Goal: Task Accomplishment & Management: Manage account settings

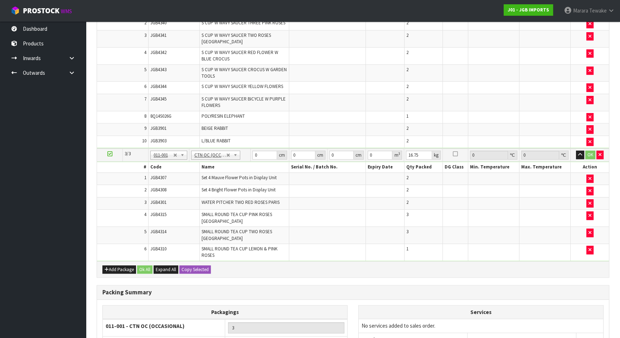
scroll to position [540, 0]
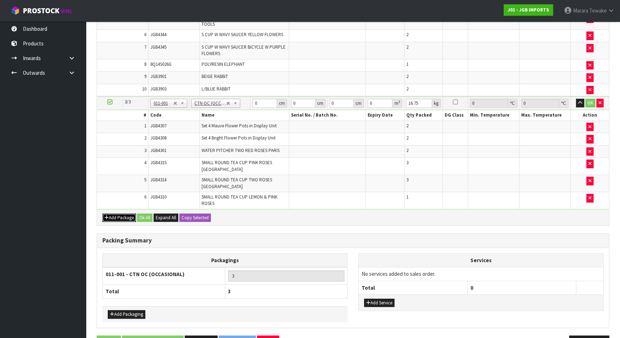
click at [120, 214] on button "Add Package" at bounding box center [119, 218] width 34 height 9
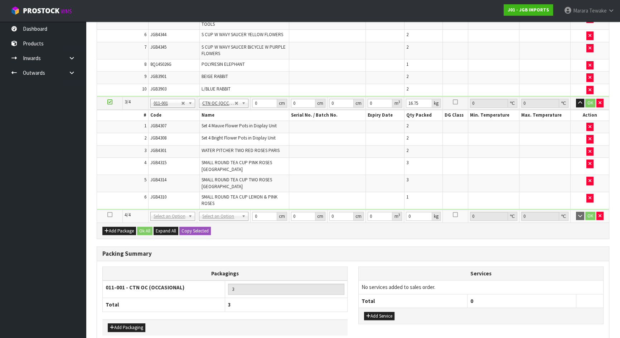
drag, startPoint x: 107, startPoint y: 191, endPoint x: 118, endPoint y: 192, distance: 11.1
click at [107, 215] on icon at bounding box center [109, 215] width 5 height 0
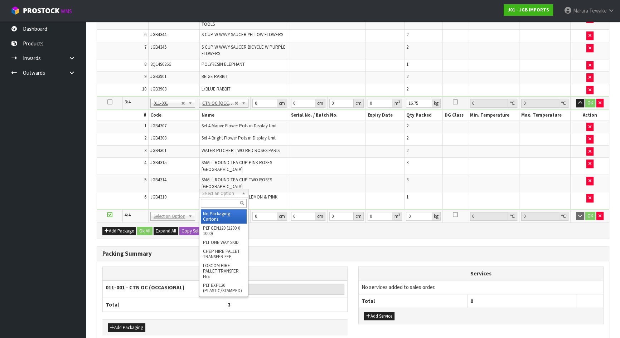
click at [214, 201] on input "text" at bounding box center [224, 203] width 46 height 9
type input "oc"
type input "4"
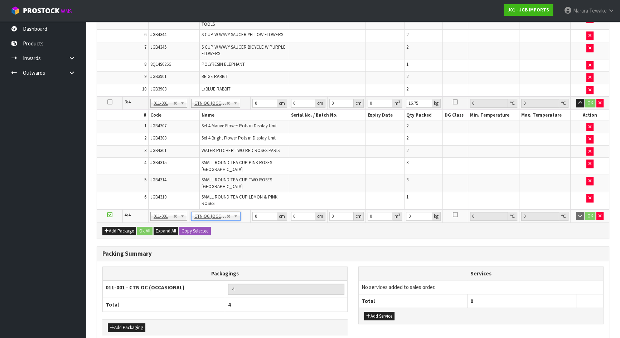
scroll to position [79, 0]
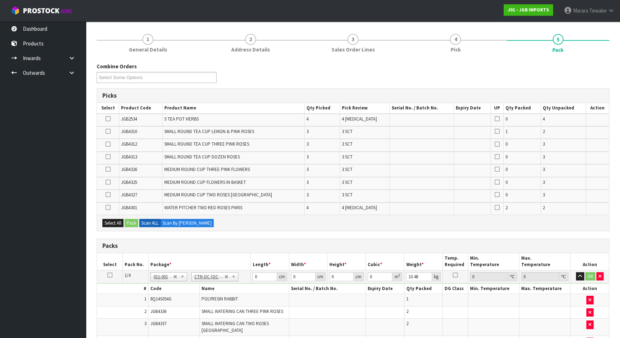
click at [109, 170] on icon at bounding box center [108, 169] width 5 height 0
click at [0, 0] on input "checkbox" at bounding box center [0, 0] width 0 height 0
click at [109, 195] on icon at bounding box center [108, 195] width 5 height 0
click at [0, 0] on input "checkbox" at bounding box center [0, 0] width 0 height 0
click at [111, 144] on icon at bounding box center [108, 144] width 5 height 0
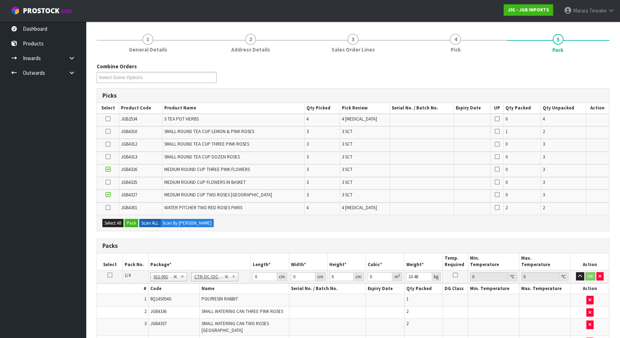
click at [0, 0] on input "checkbox" at bounding box center [0, 0] width 0 height 0
click at [110, 157] on icon at bounding box center [108, 157] width 5 height 0
click at [0, 0] on input "checkbox" at bounding box center [0, 0] width 0 height 0
click at [111, 132] on icon at bounding box center [108, 131] width 5 height 0
click at [0, 0] on input "checkbox" at bounding box center [0, 0] width 0 height 0
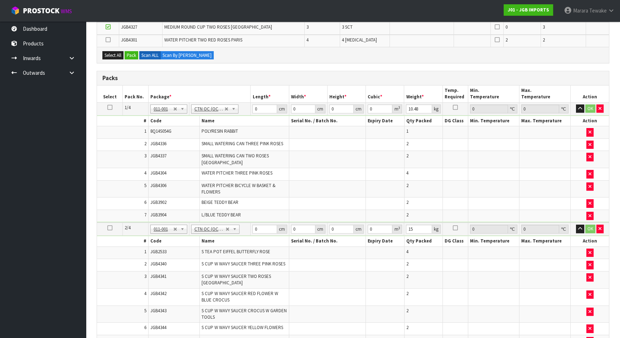
scroll to position [130, 0]
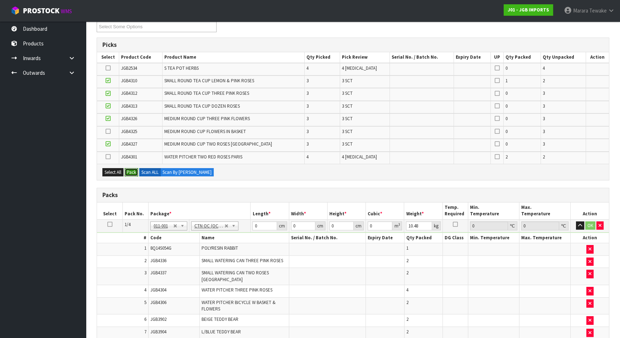
click at [134, 172] on button "Pack" at bounding box center [132, 172] width 14 height 9
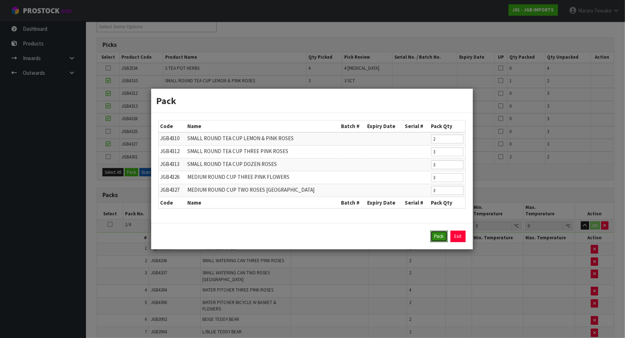
click at [436, 234] on button "Pack" at bounding box center [438, 236] width 17 height 11
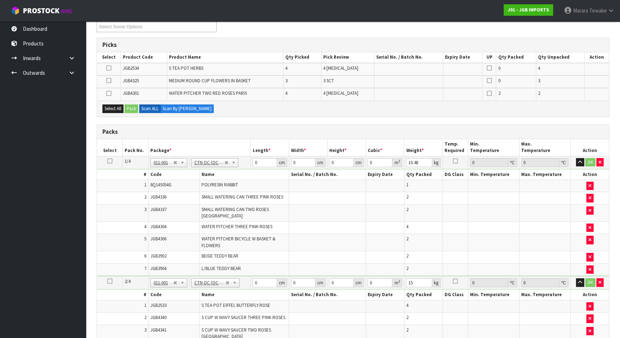
type input "13.8"
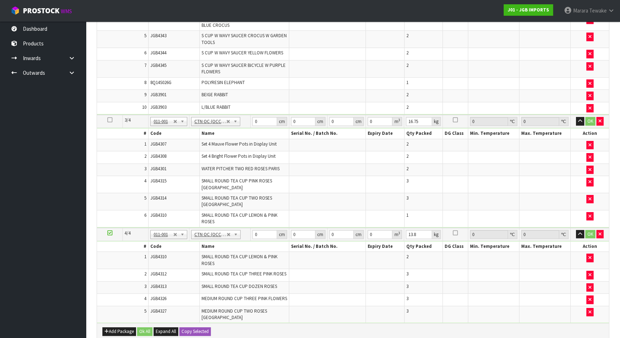
scroll to position [567, 0]
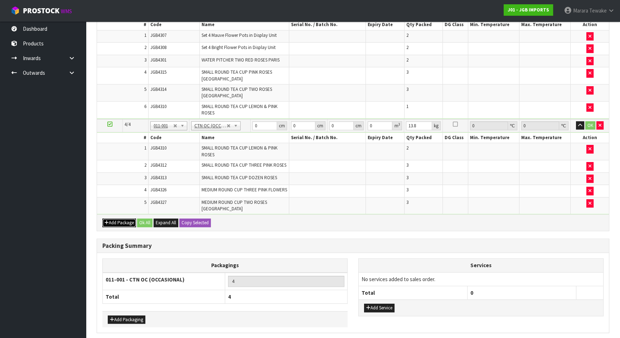
click at [120, 219] on button "Add Package" at bounding box center [119, 223] width 34 height 9
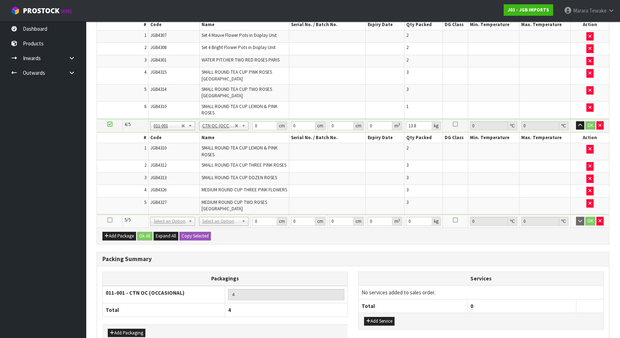
click at [108, 220] on icon at bounding box center [109, 220] width 5 height 0
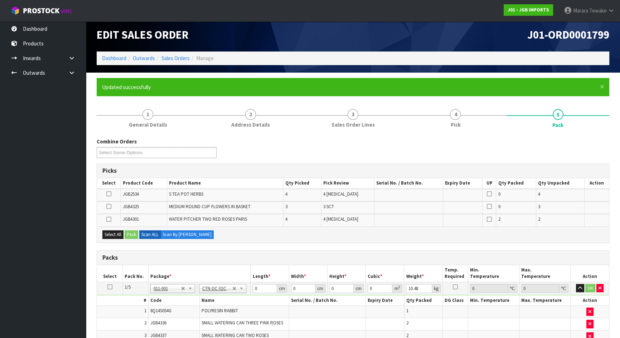
scroll to position [0, 0]
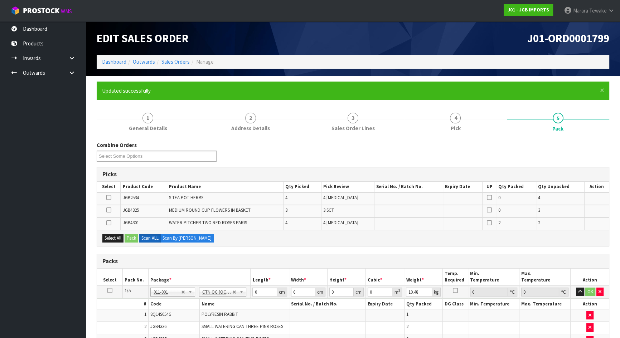
click at [109, 210] on icon at bounding box center [108, 210] width 5 height 0
click at [0, 0] on input "checkbox" at bounding box center [0, 0] width 0 height 0
click at [108, 223] on icon at bounding box center [108, 223] width 5 height 0
click at [0, 0] on input "checkbox" at bounding box center [0, 0] width 0 height 0
click at [110, 198] on icon at bounding box center [108, 198] width 5 height 0
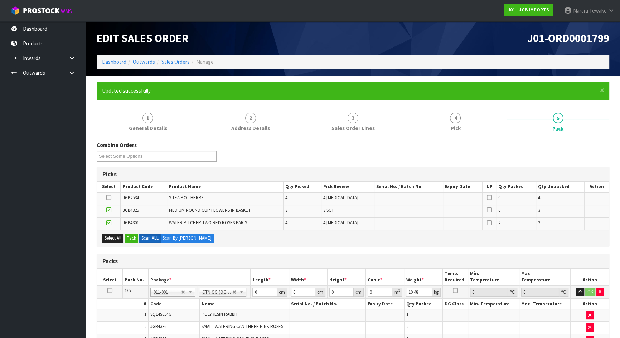
click at [0, 0] on input "checkbox" at bounding box center [0, 0] width 0 height 0
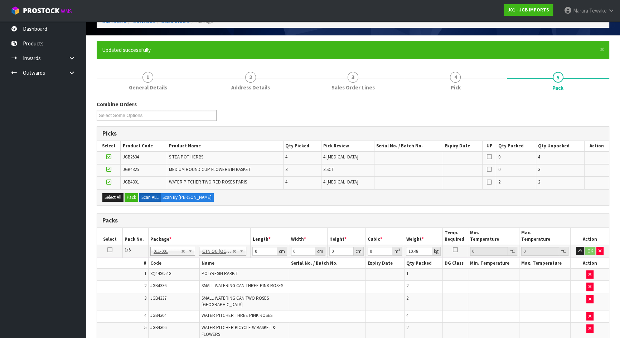
scroll to position [130, 0]
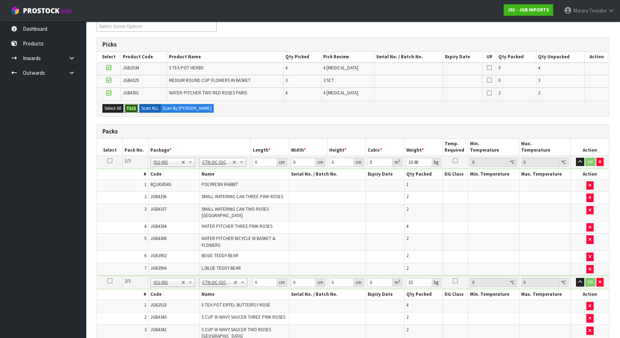
click at [132, 110] on button "Pack" at bounding box center [132, 108] width 14 height 9
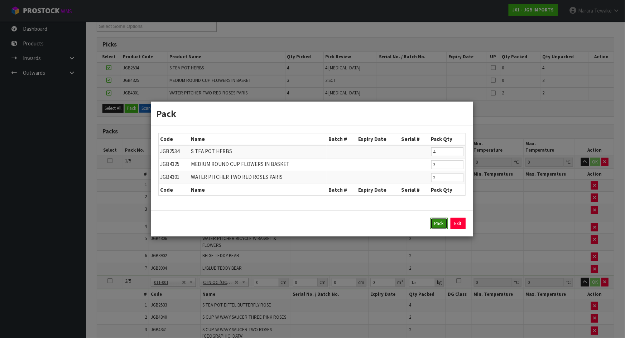
drag, startPoint x: 437, startPoint y: 222, endPoint x: 423, endPoint y: 226, distance: 14.3
click at [438, 222] on button "Pack" at bounding box center [438, 223] width 17 height 11
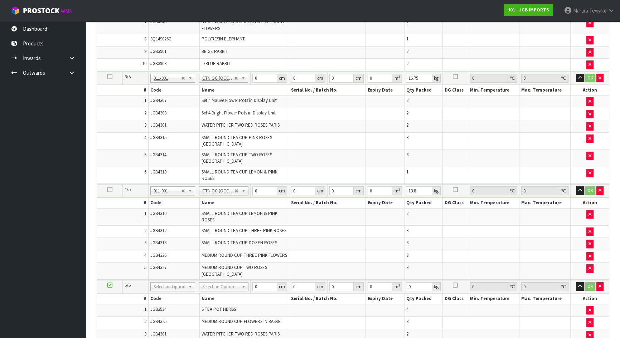
scroll to position [525, 0]
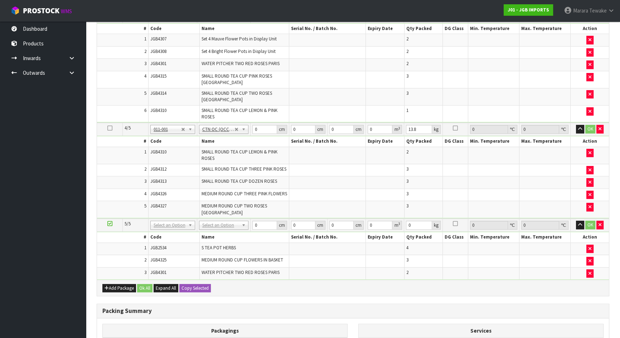
drag, startPoint x: 225, startPoint y: 199, endPoint x: 226, endPoint y: 203, distance: 4.7
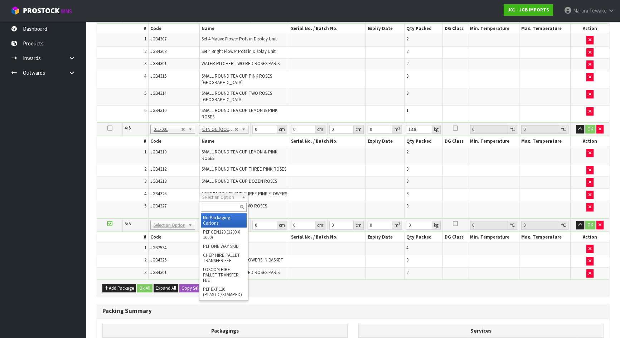
click at [227, 204] on input "text" at bounding box center [224, 207] width 46 height 9
type input "oc"
drag, startPoint x: 232, startPoint y: 216, endPoint x: 238, endPoint y: 208, distance: 10.0
type input "5"
type input "8.2"
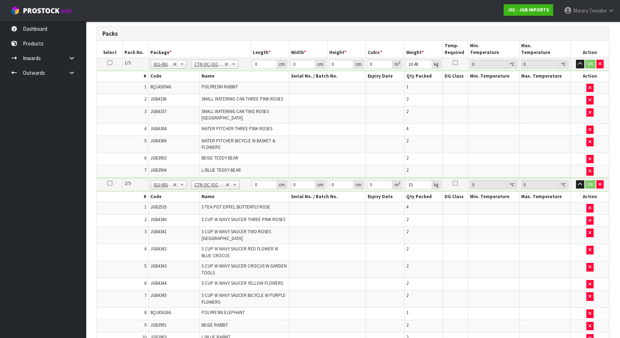
scroll to position [167, 0]
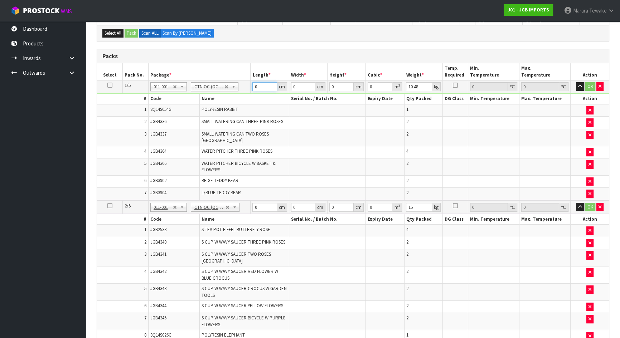
drag, startPoint x: 257, startPoint y: 86, endPoint x: 236, endPoint y: 73, distance: 24.6
type input "55"
type input "47"
type input "4"
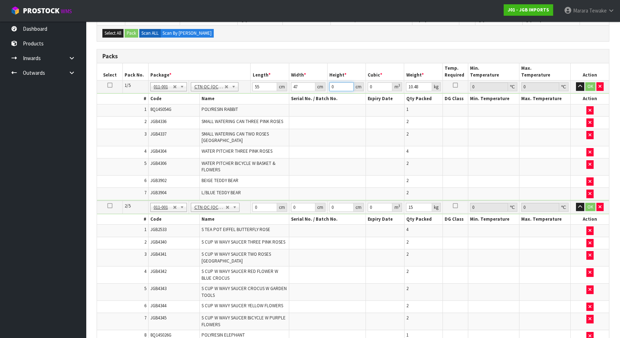
type input "0.01034"
type input "44"
type input "0.11374"
type input "44"
type input "11"
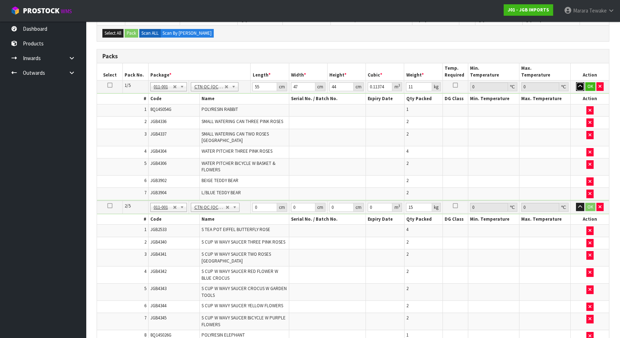
click at [576, 82] on button "button" at bounding box center [580, 86] width 8 height 9
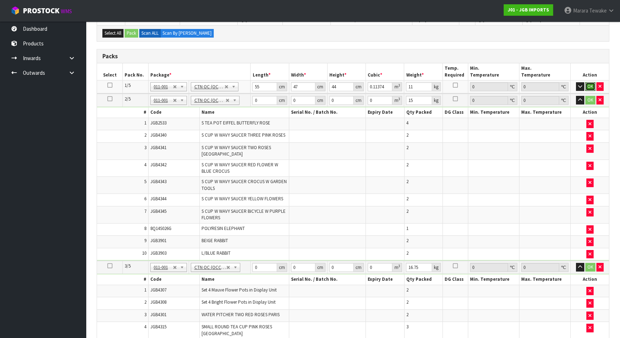
click button "OK" at bounding box center [590, 86] width 10 height 9
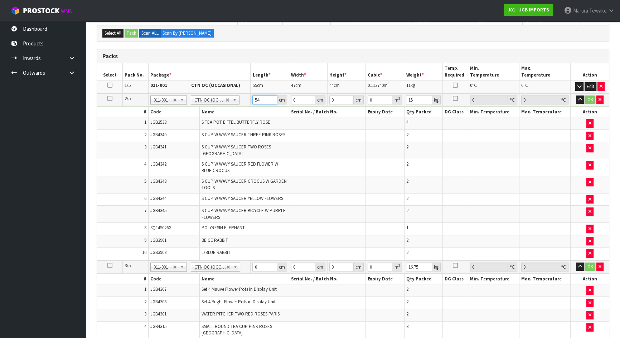
type input "54"
type input "47"
type input "4"
type input "0.010152"
type input "42"
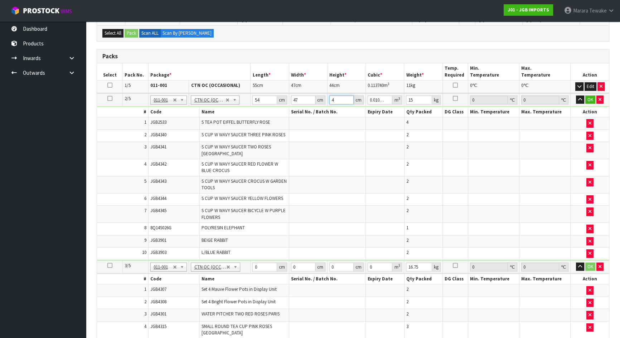
type input "0.106596"
type input "42"
type input "16"
click at [576, 96] on button "button" at bounding box center [580, 100] width 8 height 9
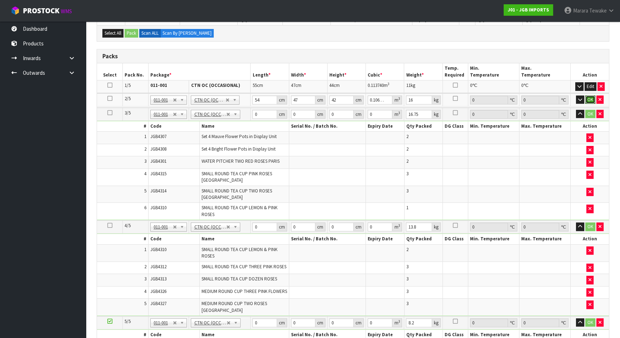
click button "OK" at bounding box center [590, 100] width 10 height 9
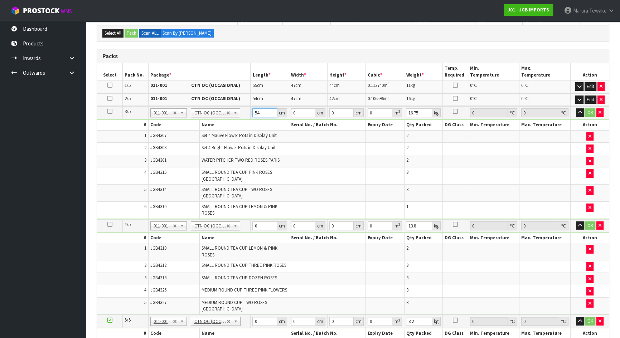
type input "54"
type input "48"
type input "4"
type input "0.010368"
type input "42"
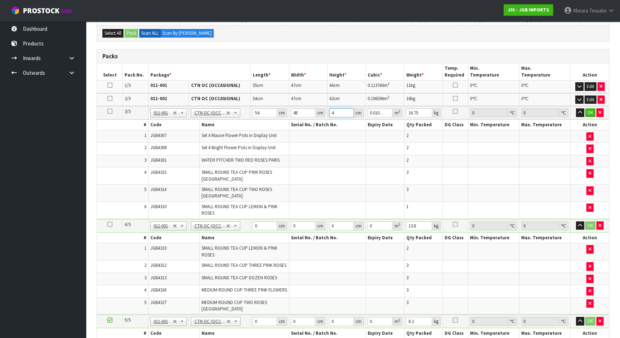
type input "0.108864"
type input "42"
type input "19"
click at [576, 109] on button "button" at bounding box center [580, 113] width 8 height 9
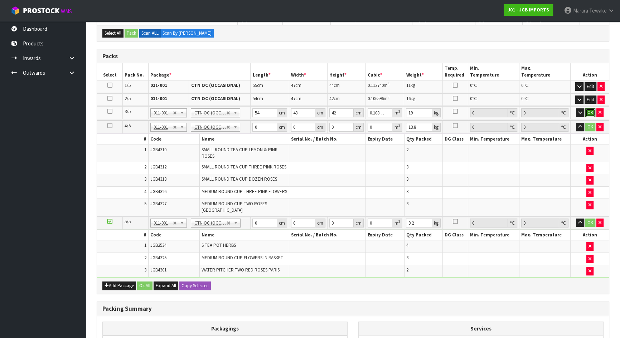
click button "OK" at bounding box center [590, 113] width 10 height 9
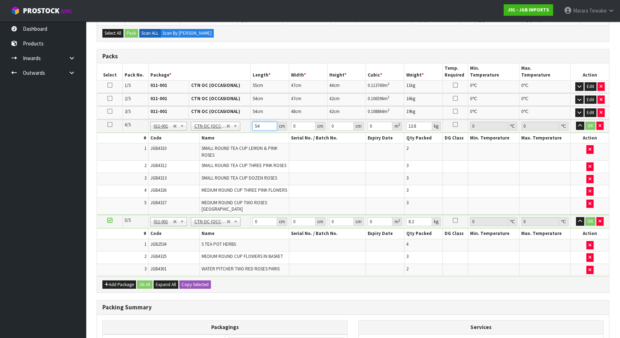
type input "54"
type input "49"
type input "3"
type input "0.007938"
type input "39"
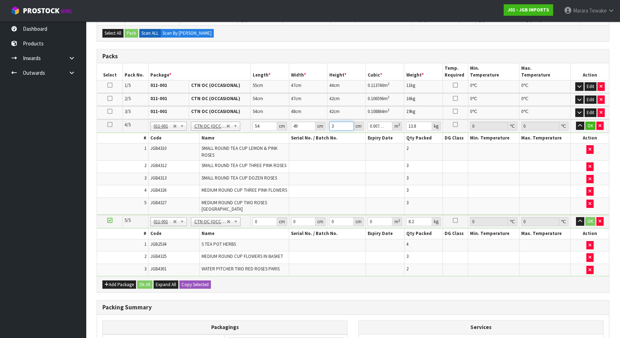
type input "0.103194"
type input "39"
type input "16"
click at [576, 122] on button "button" at bounding box center [580, 126] width 8 height 9
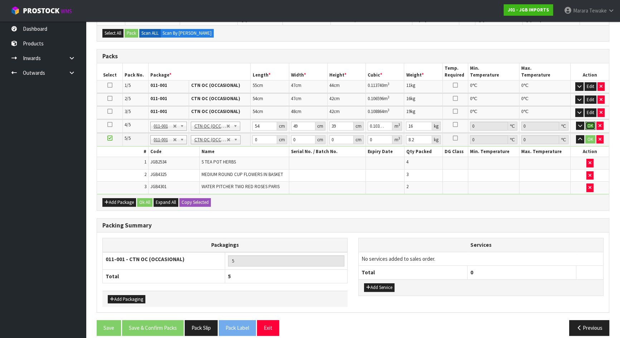
click button "OK" at bounding box center [590, 126] width 10 height 9
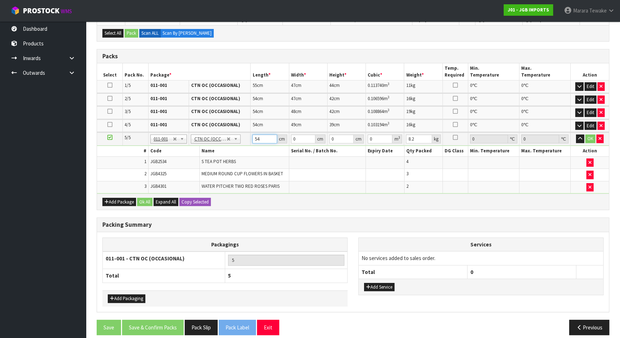
type input "54"
type input "48"
type input "3"
type input "0.007776"
type input "36"
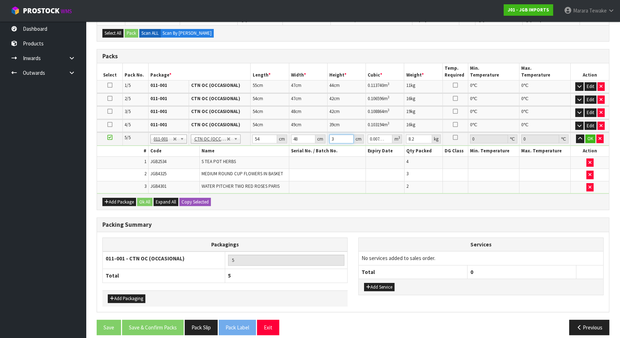
type input "0.093312"
type input "36"
type input "10"
click at [576, 135] on button "button" at bounding box center [580, 139] width 8 height 9
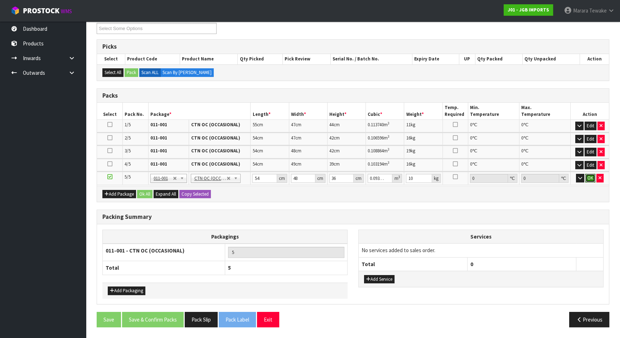
click button "OK" at bounding box center [590, 178] width 10 height 9
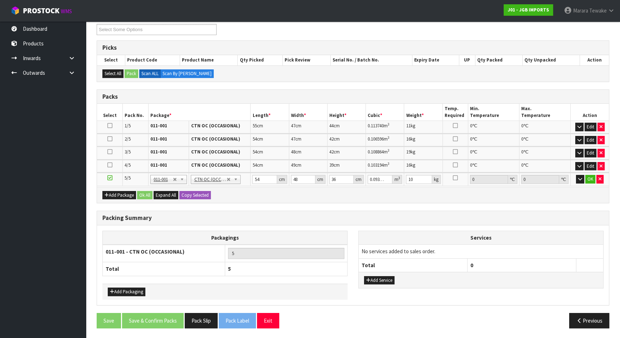
scroll to position [125, 0]
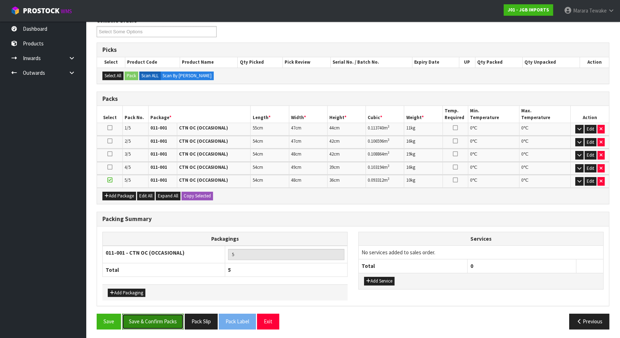
click at [148, 320] on button "Save & Confirm Packs" at bounding box center [153, 321] width 62 height 15
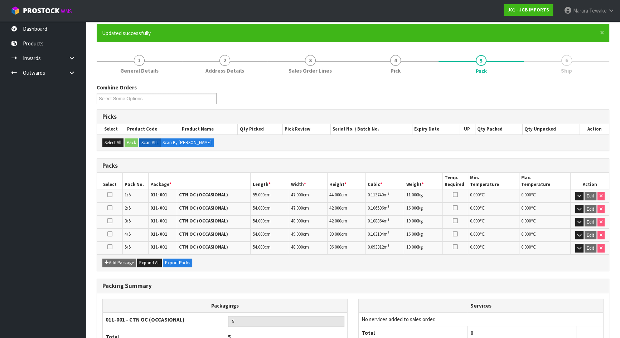
scroll to position [109, 0]
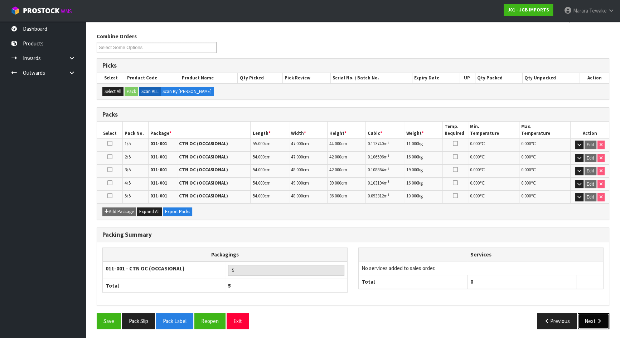
drag, startPoint x: 594, startPoint y: 318, endPoint x: 589, endPoint y: 319, distance: 5.4
click at [594, 318] on button "Next" at bounding box center [594, 321] width 32 height 15
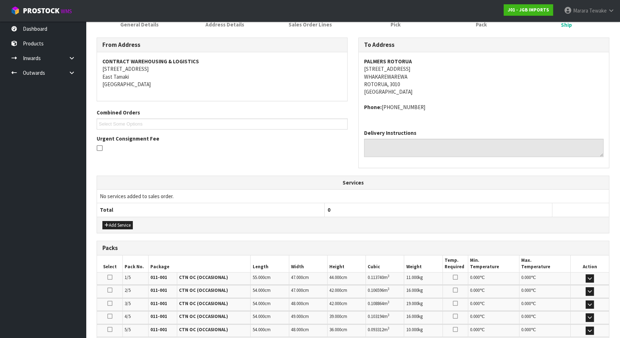
scroll to position [194, 0]
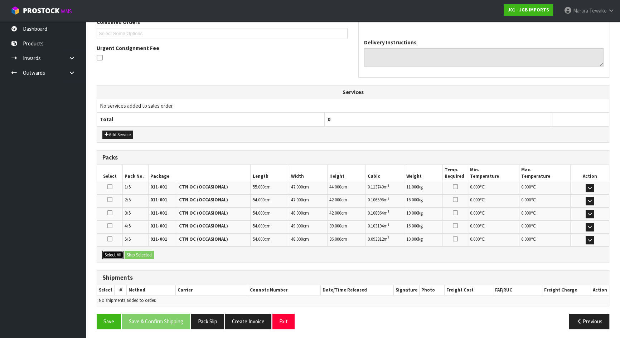
drag, startPoint x: 112, startPoint y: 250, endPoint x: 132, endPoint y: 250, distance: 20.4
click at [114, 251] on button "Select All" at bounding box center [112, 255] width 21 height 9
click at [139, 251] on button "Ship Selected" at bounding box center [139, 255] width 29 height 9
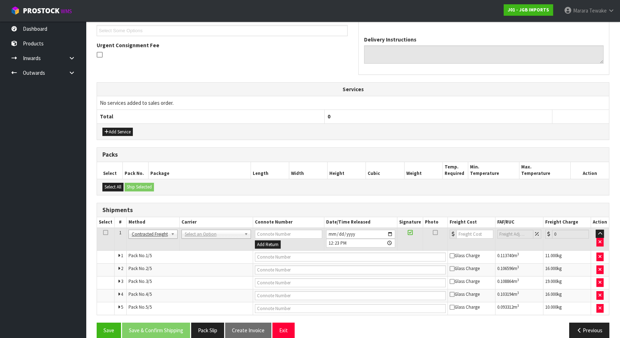
scroll to position [207, 0]
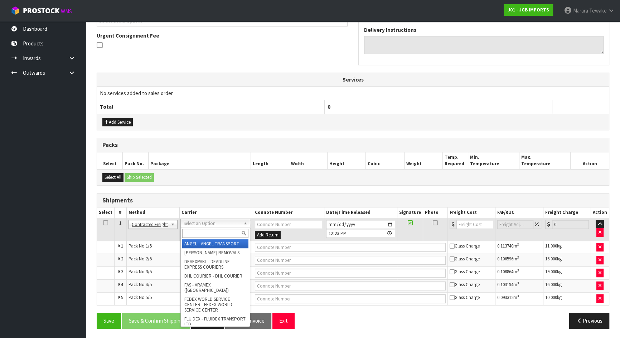
click at [198, 229] on input "text" at bounding box center [215, 233] width 66 height 9
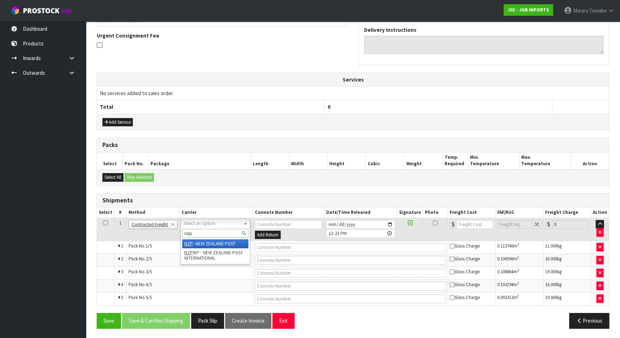
type input "nzp"
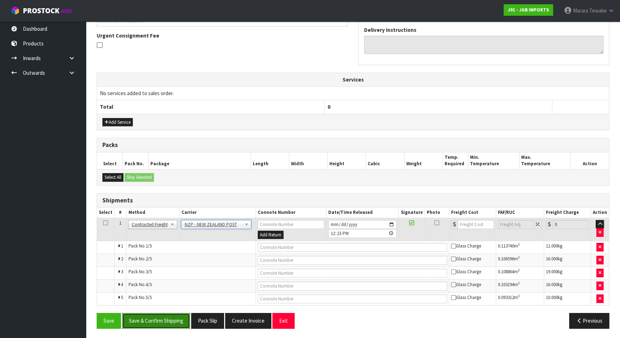
click at [159, 319] on button "Save & Confirm Shipping" at bounding box center [156, 320] width 68 height 15
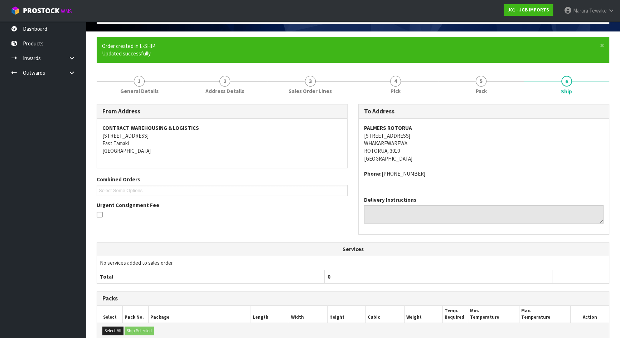
scroll to position [194, 0]
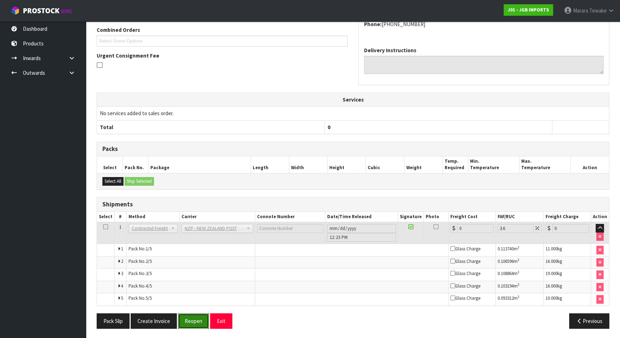
click at [185, 318] on button "Reopen" at bounding box center [193, 321] width 31 height 15
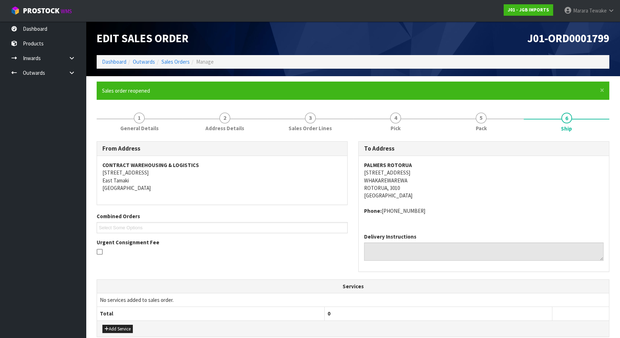
scroll to position [207, 0]
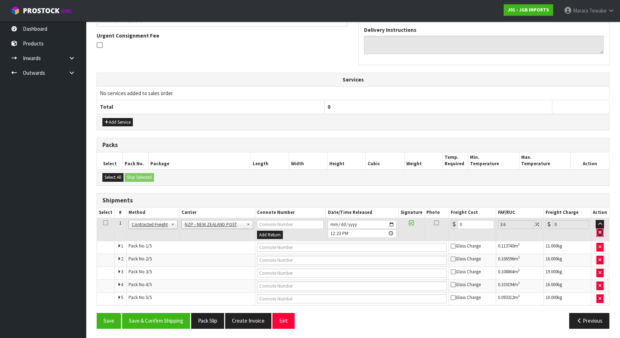
click at [599, 233] on icon "button" at bounding box center [600, 232] width 3 height 5
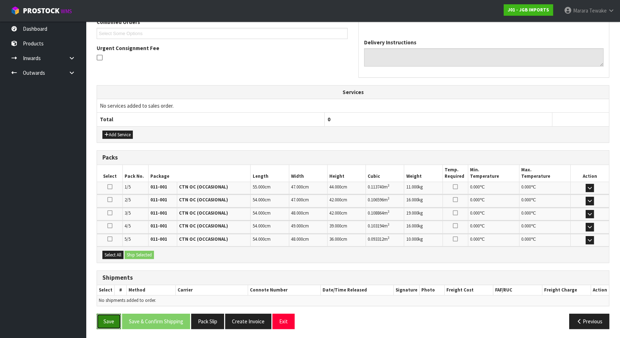
click at [109, 322] on button "Save" at bounding box center [109, 321] width 24 height 15
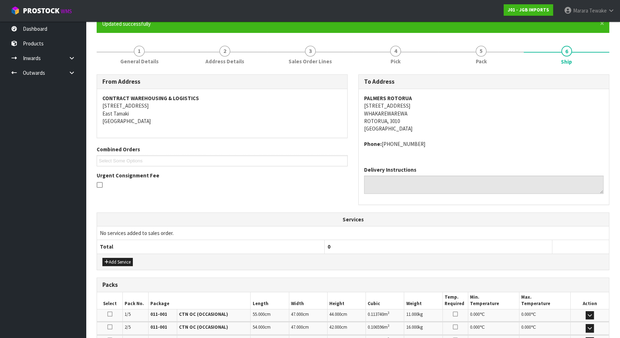
scroll to position [0, 0]
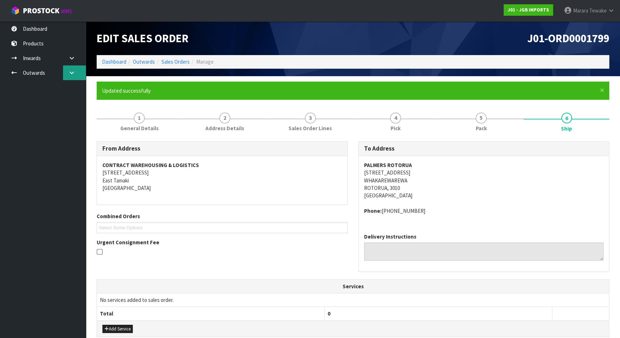
click at [72, 75] on icon at bounding box center [71, 72] width 7 height 5
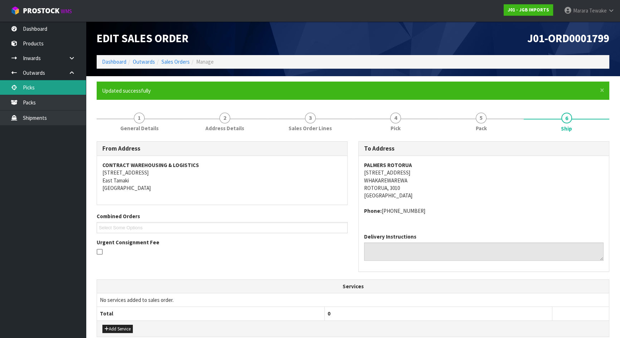
click at [62, 90] on link "Picks" at bounding box center [43, 87] width 86 height 15
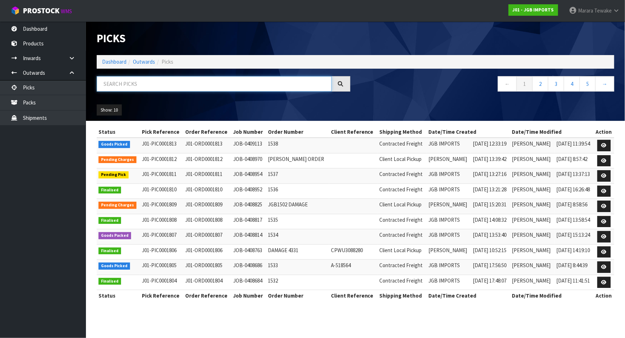
click at [122, 84] on input "text" at bounding box center [214, 83] width 235 height 15
type input "JOB-0409113"
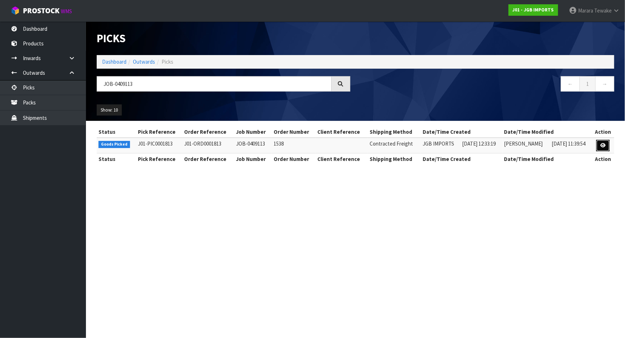
click at [601, 141] on link at bounding box center [602, 145] width 13 height 11
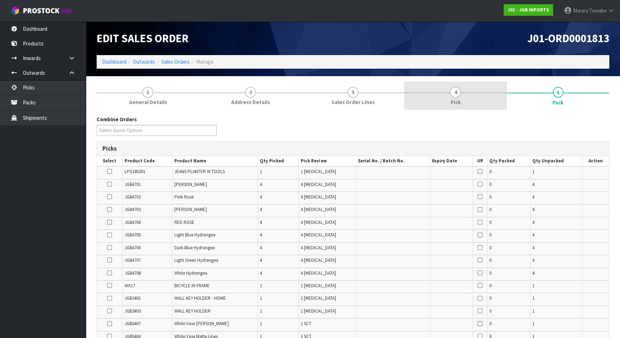
click at [483, 105] on link "4 Pick" at bounding box center [455, 96] width 102 height 28
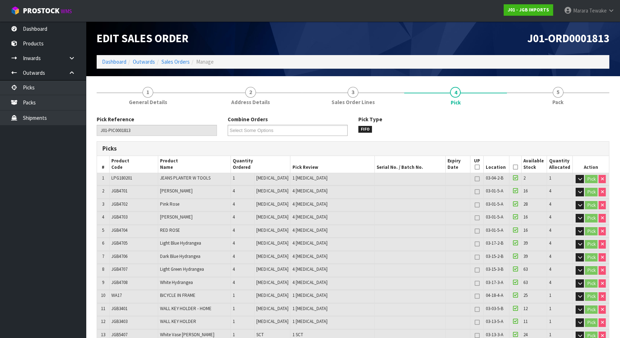
click at [515, 167] on icon at bounding box center [515, 167] width 5 height 0
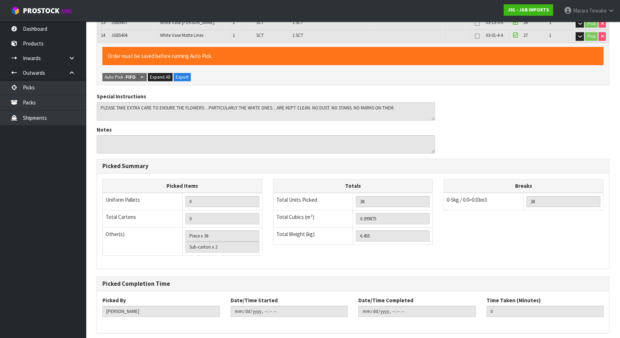
scroll to position [338, 0]
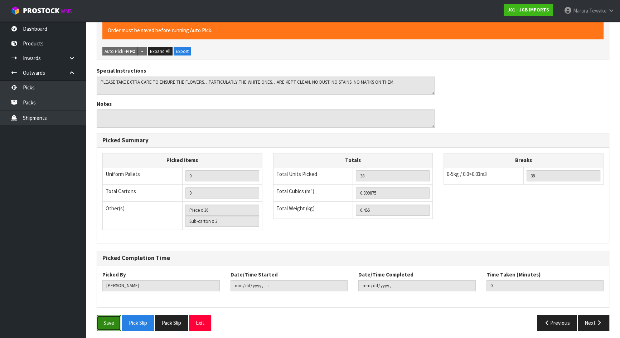
click at [111, 317] on button "Save" at bounding box center [109, 322] width 24 height 15
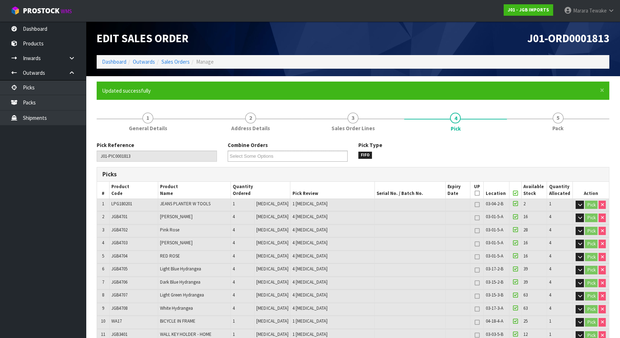
type input "Marara Tewake"
type input "2025-08-25T12:29:04"
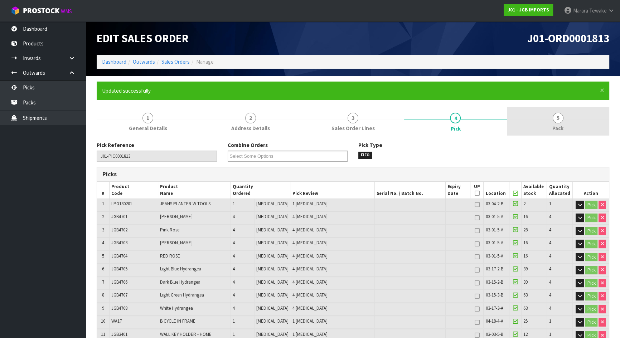
click at [561, 130] on span "Pack" at bounding box center [558, 129] width 11 height 8
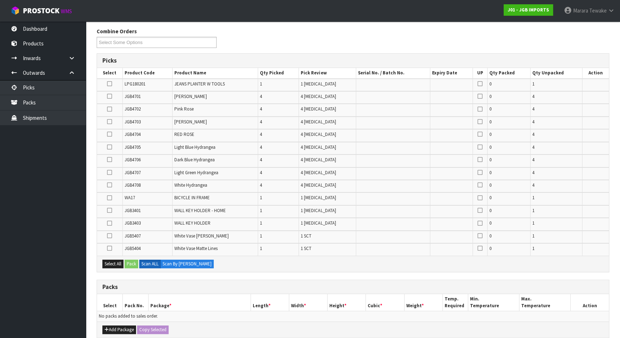
scroll to position [228, 0]
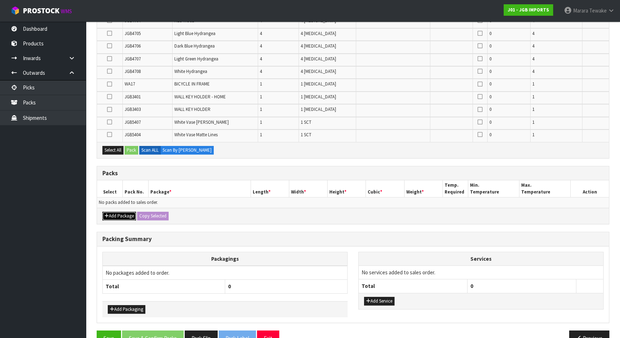
click at [114, 214] on button "Add Package" at bounding box center [119, 216] width 34 height 9
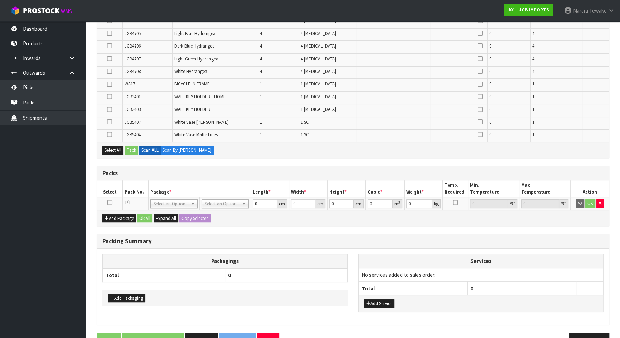
click at [110, 203] on icon at bounding box center [109, 203] width 5 height 0
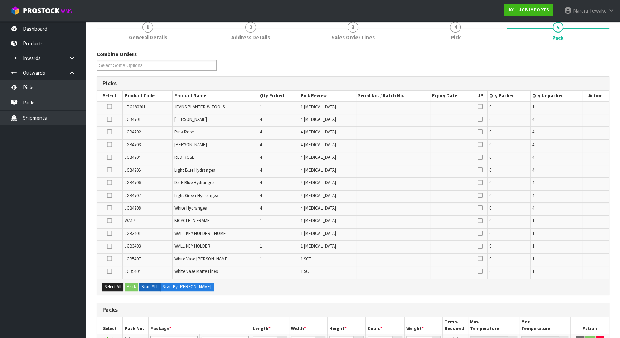
scroll to position [65, 0]
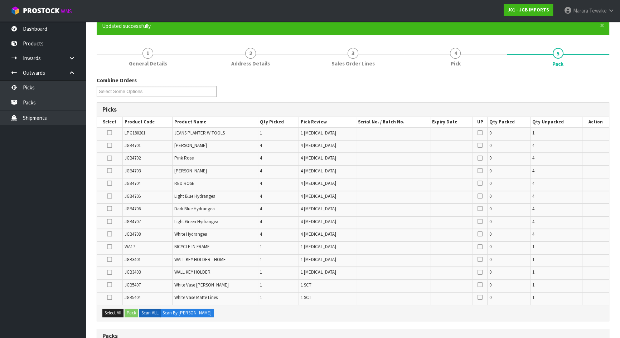
click at [110, 298] on icon at bounding box center [109, 298] width 5 height 0
click at [0, 0] on input "checkbox" at bounding box center [0, 0] width 0 height 0
click at [107, 283] on td at bounding box center [109, 286] width 25 height 13
click at [109, 285] on icon at bounding box center [109, 285] width 5 height 0
click at [0, 0] on input "checkbox" at bounding box center [0, 0] width 0 height 0
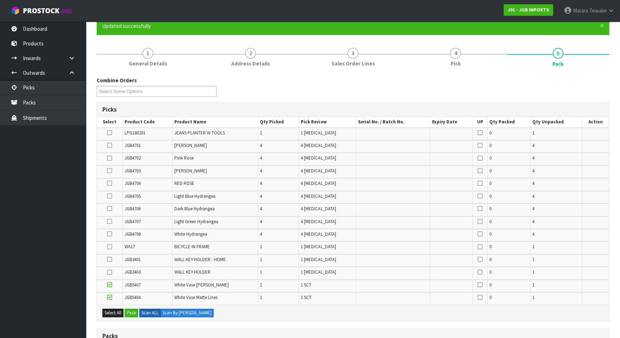
click at [109, 133] on icon at bounding box center [109, 133] width 5 height 0
click at [0, 0] on input "checkbox" at bounding box center [0, 0] width 0 height 0
click at [111, 273] on icon at bounding box center [109, 273] width 5 height 0
click at [0, 0] on input "checkbox" at bounding box center [0, 0] width 0 height 0
click at [111, 260] on icon at bounding box center [109, 260] width 5 height 0
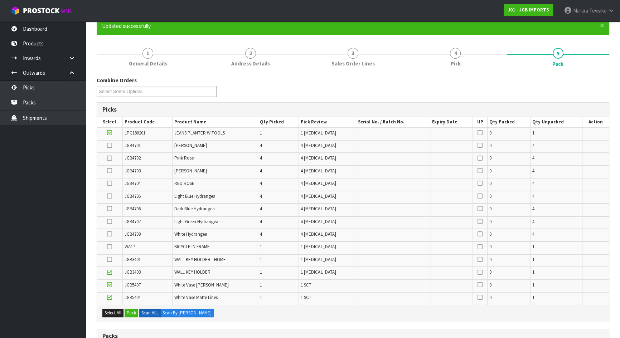
click at [0, 0] on input "checkbox" at bounding box center [0, 0] width 0 height 0
click at [131, 311] on button "Pack" at bounding box center [132, 313] width 14 height 9
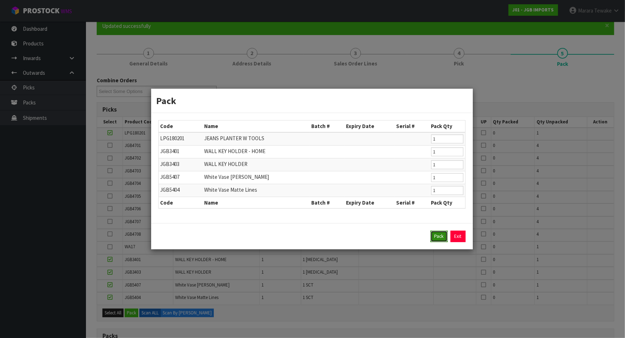
click at [440, 236] on button "Pack" at bounding box center [438, 236] width 17 height 11
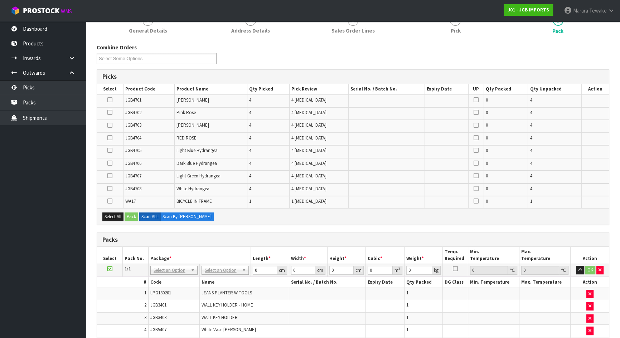
scroll to position [93, 0]
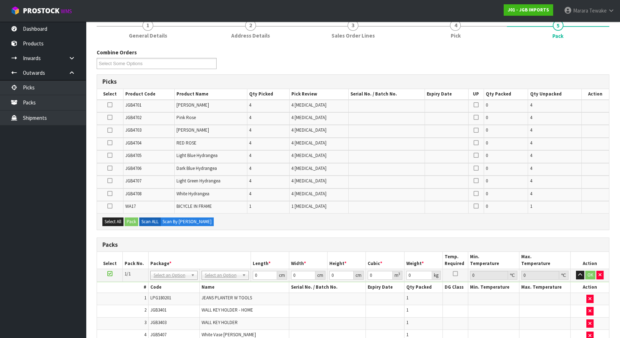
click at [109, 130] on icon at bounding box center [109, 130] width 5 height 0
click at [0, 0] on input "checkbox" at bounding box center [0, 0] width 0 height 0
click at [110, 143] on icon at bounding box center [109, 143] width 5 height 0
click at [0, 0] on input "checkbox" at bounding box center [0, 0] width 0 height 0
click at [111, 117] on icon at bounding box center [109, 117] width 5 height 0
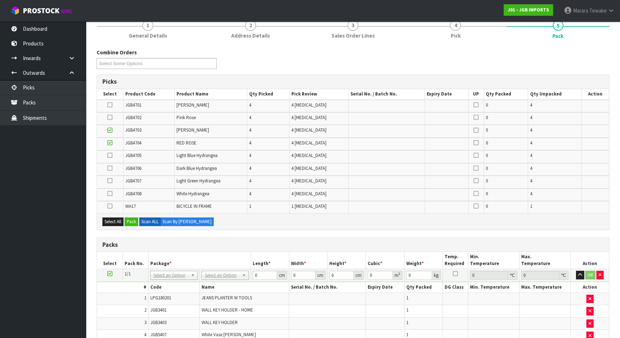
click at [0, 0] on input "checkbox" at bounding box center [0, 0] width 0 height 0
click at [113, 104] on td at bounding box center [110, 106] width 26 height 13
click at [110, 105] on icon at bounding box center [109, 105] width 5 height 0
click at [0, 0] on input "checkbox" at bounding box center [0, 0] width 0 height 0
click at [132, 218] on button "Pack" at bounding box center [132, 222] width 14 height 9
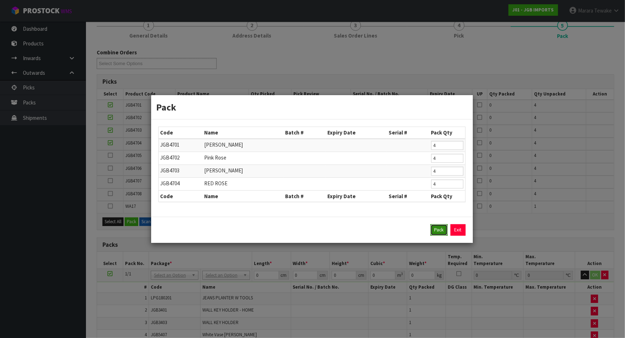
click at [437, 228] on button "Pack" at bounding box center [438, 230] width 17 height 11
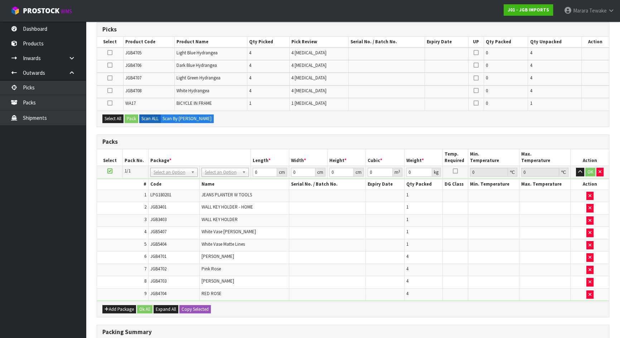
scroll to position [26, 0]
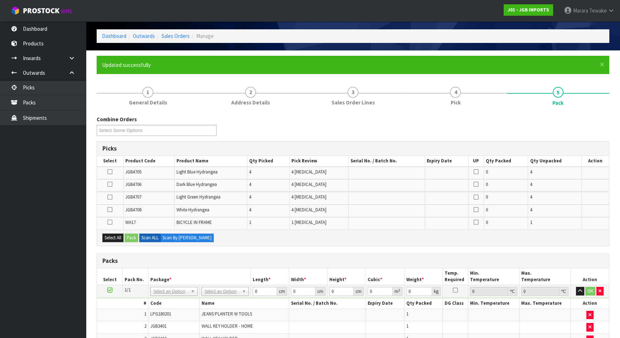
click at [109, 197] on icon at bounding box center [109, 197] width 5 height 0
click at [0, 0] on input "checkbox" at bounding box center [0, 0] width 0 height 0
click at [111, 184] on icon at bounding box center [109, 184] width 5 height 0
click at [0, 0] on input "checkbox" at bounding box center [0, 0] width 0 height 0
click at [111, 210] on icon at bounding box center [109, 210] width 5 height 0
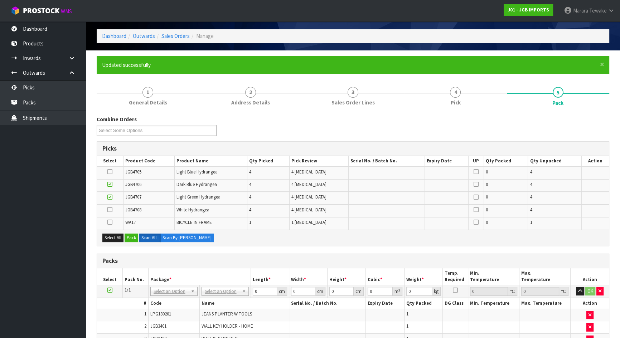
click at [0, 0] on input "checkbox" at bounding box center [0, 0] width 0 height 0
click at [110, 172] on icon at bounding box center [109, 172] width 5 height 0
click at [0, 0] on input "checkbox" at bounding box center [0, 0] width 0 height 0
click at [132, 238] on button "Pack" at bounding box center [132, 238] width 14 height 9
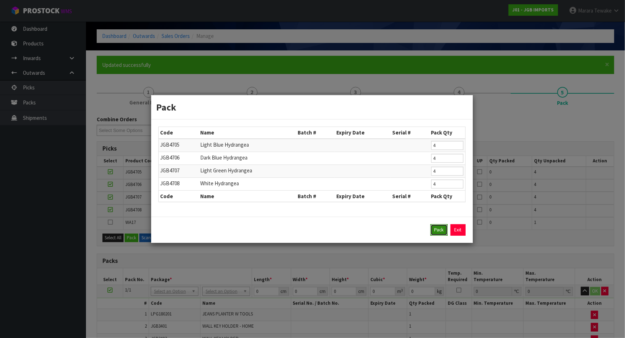
click at [437, 231] on button "Pack" at bounding box center [438, 230] width 17 height 11
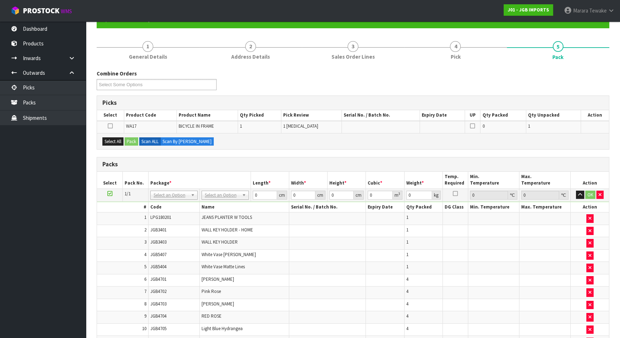
scroll to position [252, 0]
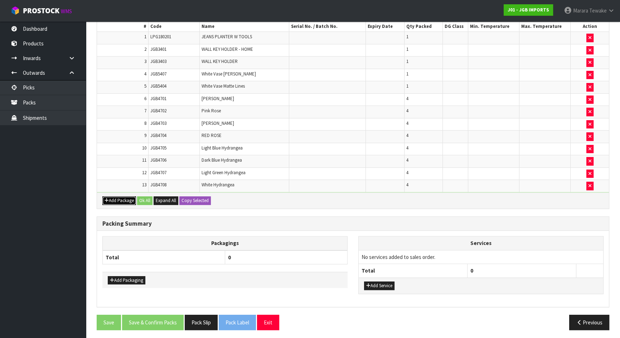
click at [127, 198] on button "Add Package" at bounding box center [119, 201] width 34 height 9
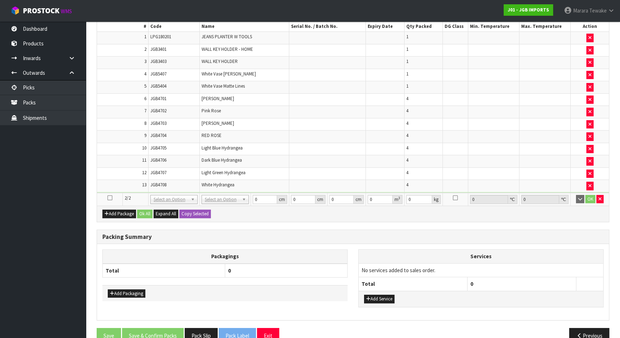
click at [108, 198] on icon at bounding box center [109, 198] width 5 height 0
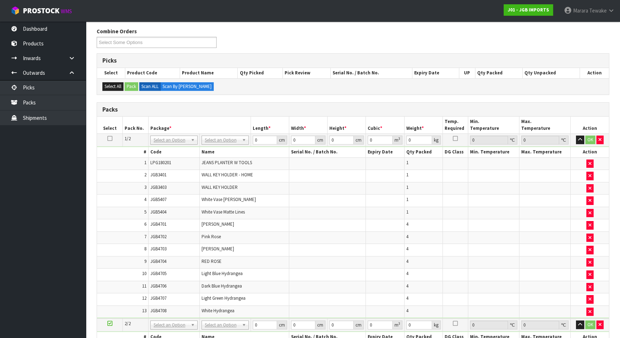
scroll to position [12, 0]
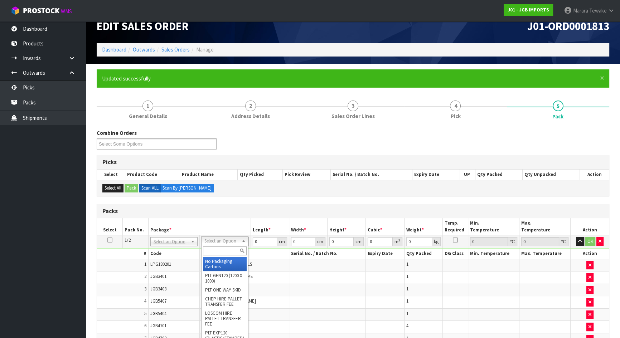
click at [220, 255] on input "text" at bounding box center [225, 251] width 44 height 9
type input "oc"
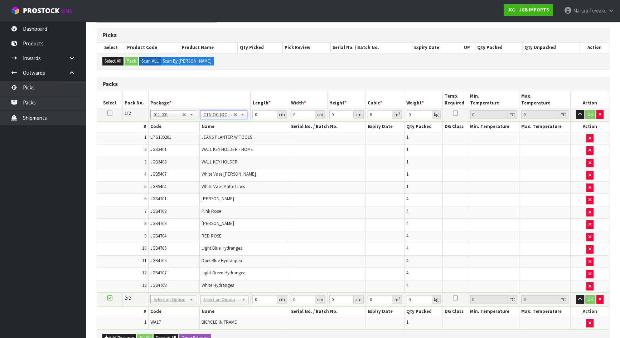
type input "4.83"
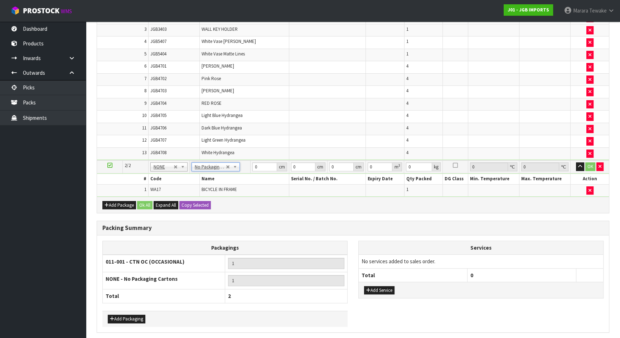
scroll to position [273, 0]
drag, startPoint x: 132, startPoint y: 316, endPoint x: 133, endPoint y: 311, distance: 5.1
click at [132, 316] on button "Add Packaging" at bounding box center [127, 319] width 38 height 9
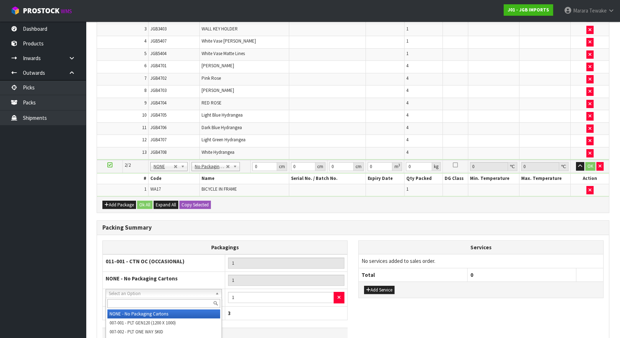
click at [138, 302] on input "text" at bounding box center [163, 303] width 113 height 9
type input "corrug"
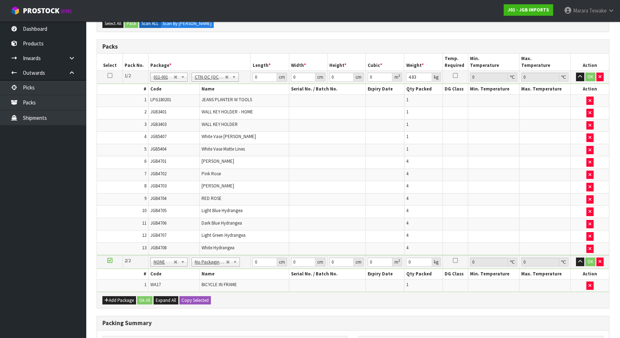
scroll to position [45, 0]
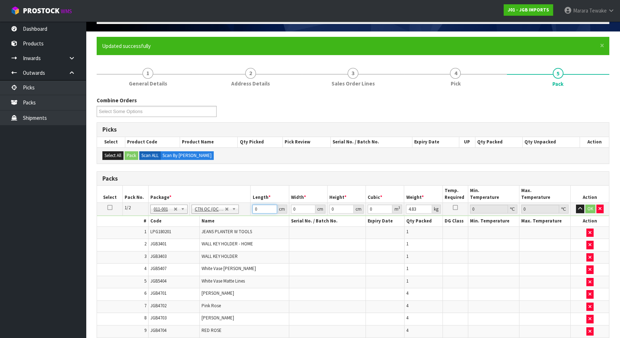
drag, startPoint x: 259, startPoint y: 207, endPoint x: 263, endPoint y: 194, distance: 14.0
click at [251, 205] on td "0 cm" at bounding box center [270, 209] width 38 height 13
type input "60"
type input "40"
type input "3"
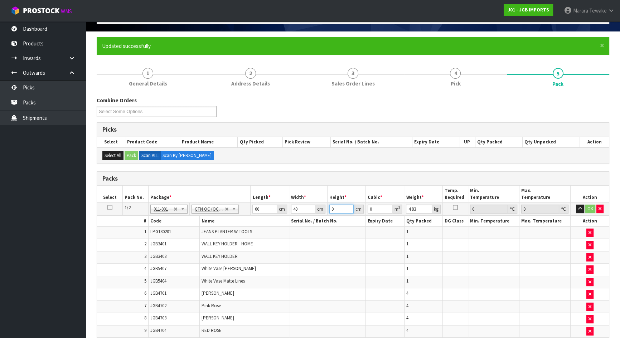
type input "0.0072"
type input "31"
type input "0.0744"
type input "31"
type input "7"
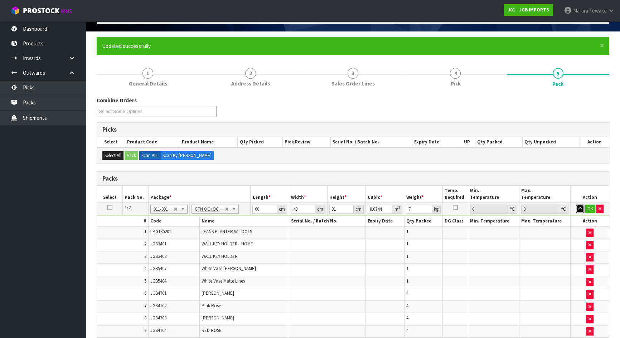
click at [576, 205] on button "button" at bounding box center [580, 209] width 8 height 9
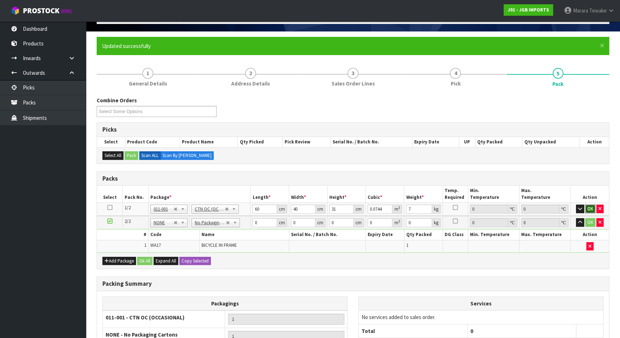
click button "OK" at bounding box center [590, 209] width 10 height 9
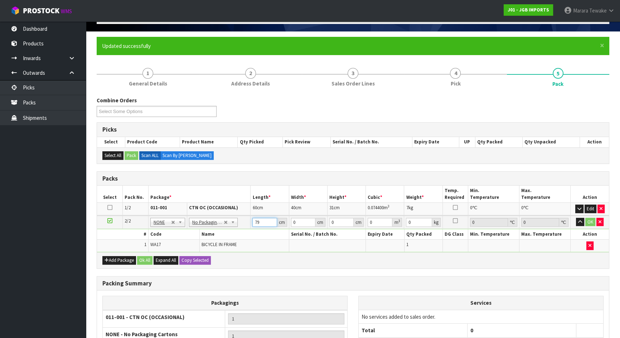
type input "79"
type input "52"
type input "4"
type input "0.016432"
type input "4"
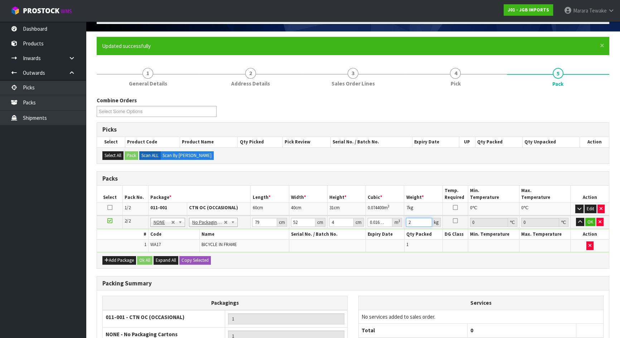
type input "2"
click at [576, 218] on button "button" at bounding box center [580, 222] width 8 height 9
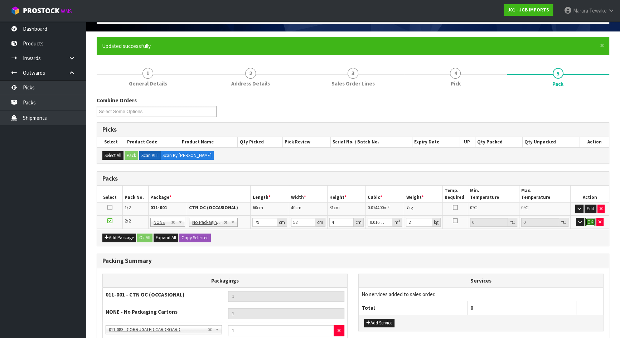
click button "OK" at bounding box center [590, 222] width 10 height 9
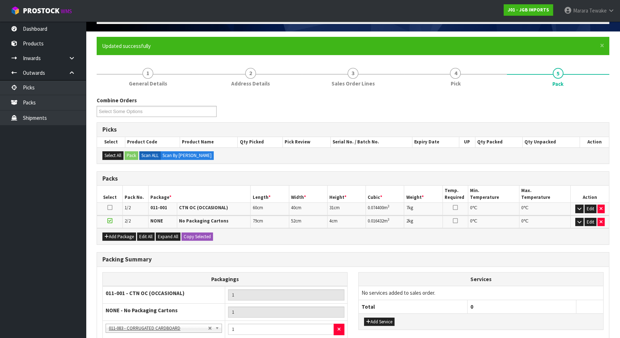
scroll to position [120, 0]
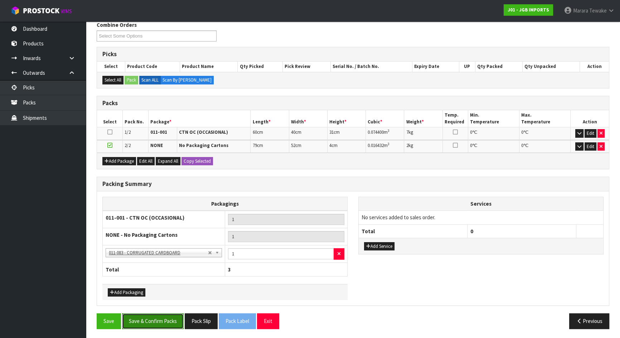
click at [172, 319] on button "Save & Confirm Packs" at bounding box center [153, 321] width 62 height 15
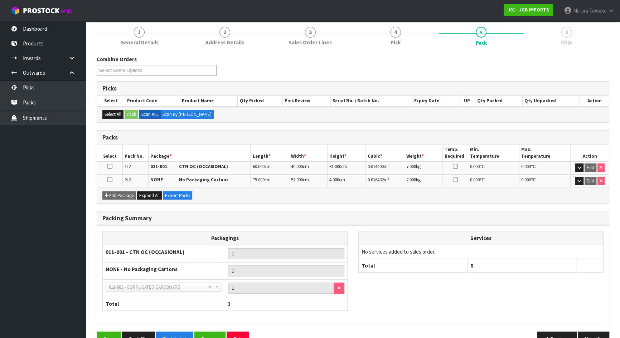
scroll to position [104, 0]
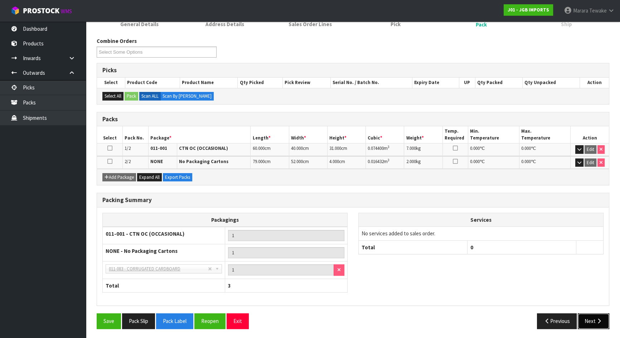
click at [591, 317] on button "Next" at bounding box center [594, 321] width 32 height 15
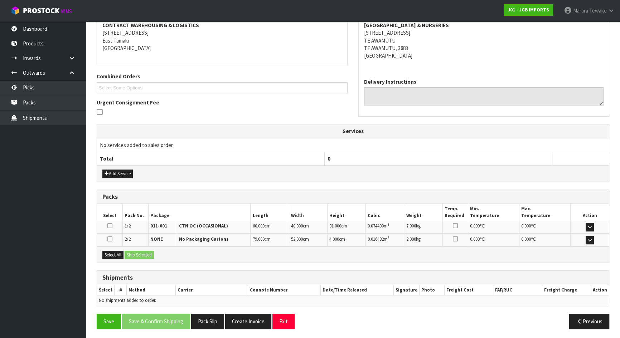
scroll to position [140, 0]
drag, startPoint x: 117, startPoint y: 247, endPoint x: 123, endPoint y: 249, distance: 6.8
click at [119, 247] on div "Select All Ship Selected" at bounding box center [353, 254] width 512 height 16
drag, startPoint x: 114, startPoint y: 252, endPoint x: 131, endPoint y: 251, distance: 16.5
click at [115, 252] on button "Select All" at bounding box center [112, 255] width 21 height 9
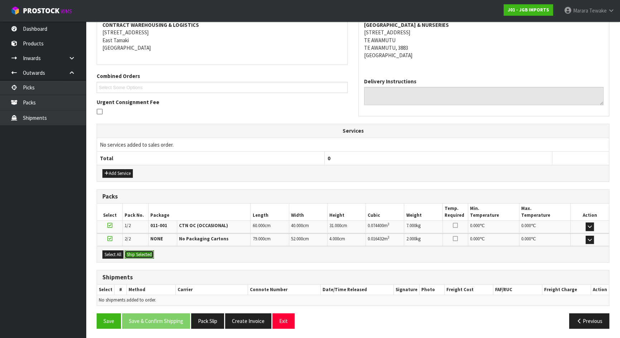
click at [145, 251] on button "Ship Selected" at bounding box center [139, 255] width 29 height 9
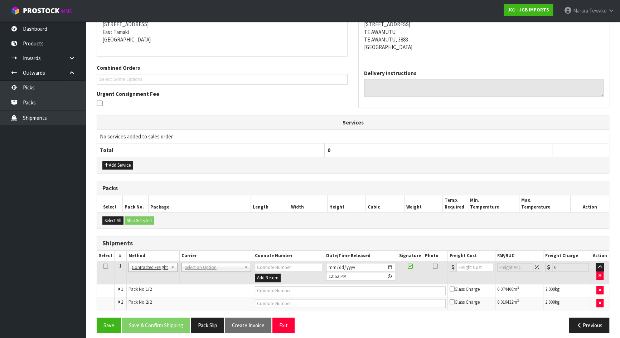
scroll to position [153, 0]
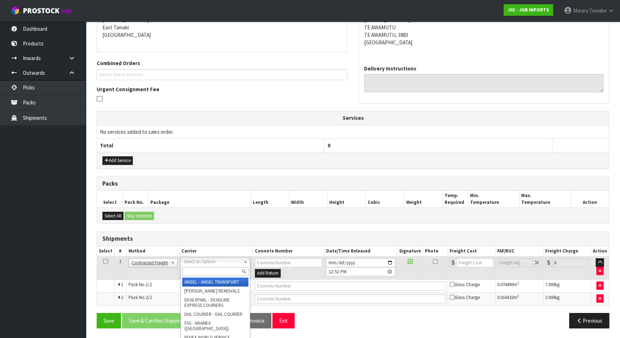
click at [213, 271] on input "text" at bounding box center [215, 271] width 66 height 9
type input "nzp"
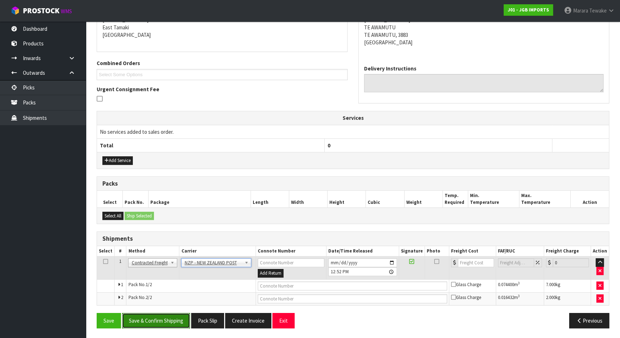
click at [172, 318] on button "Save & Confirm Shipping" at bounding box center [156, 320] width 68 height 15
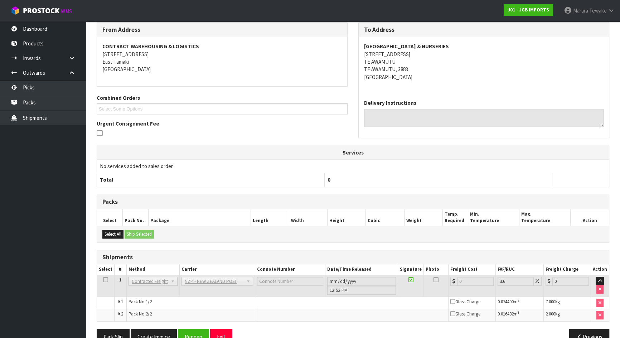
scroll to position [143, 0]
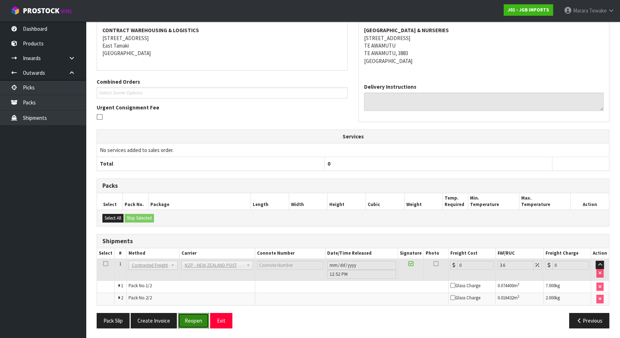
click at [201, 315] on button "Reopen" at bounding box center [193, 320] width 31 height 15
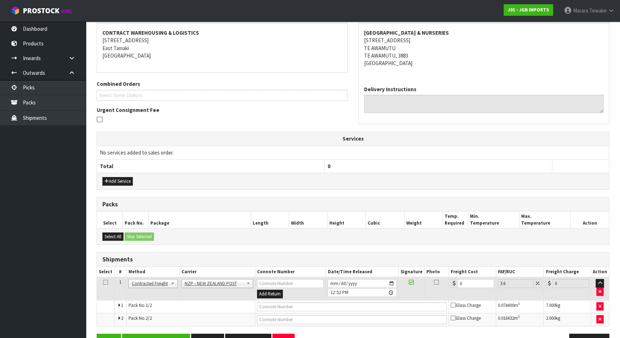
scroll to position [135, 0]
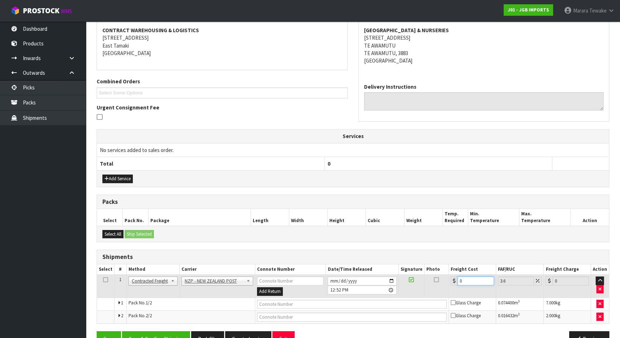
drag, startPoint x: 471, startPoint y: 280, endPoint x: 422, endPoint y: 272, distance: 49.3
click at [443, 278] on tr "1 Client Local Pickup Customer Local Pickup Company Freight Contracted Freight …" at bounding box center [353, 286] width 512 height 23
type input "2"
type input "2.07"
type input "23"
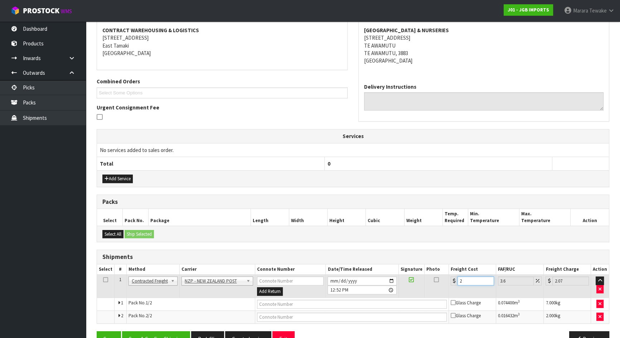
type input "23.83"
type input "23.8"
type input "24.66"
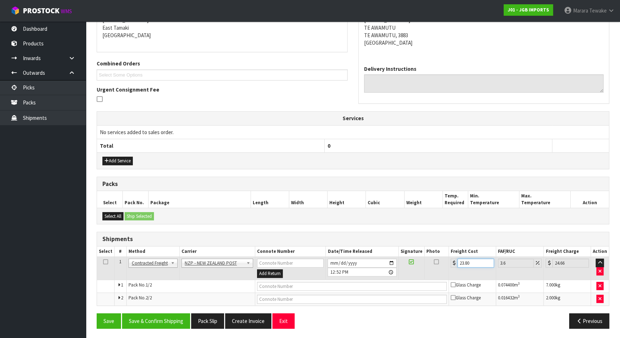
scroll to position [153, 0]
type input "23.80"
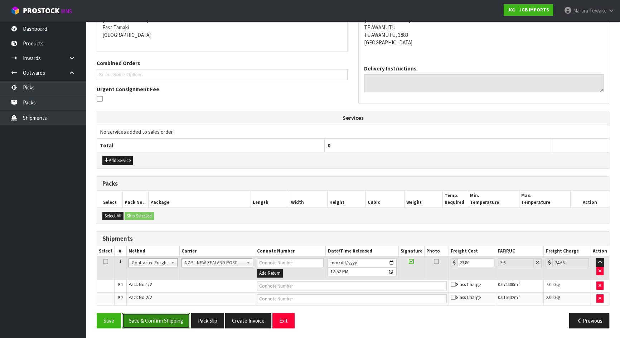
click at [157, 319] on button "Save & Confirm Shipping" at bounding box center [156, 320] width 68 height 15
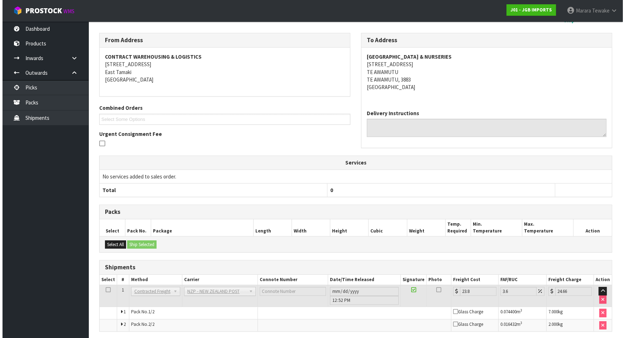
scroll to position [0, 0]
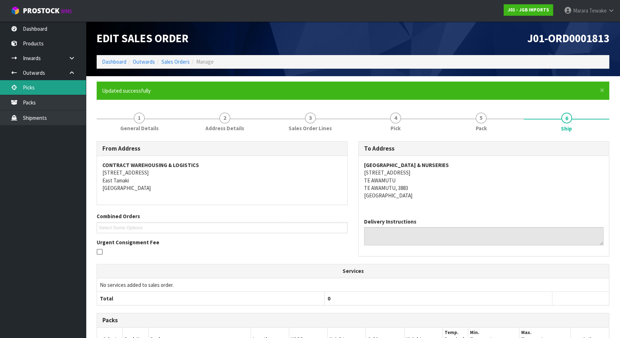
click at [48, 89] on link "Picks" at bounding box center [43, 87] width 86 height 15
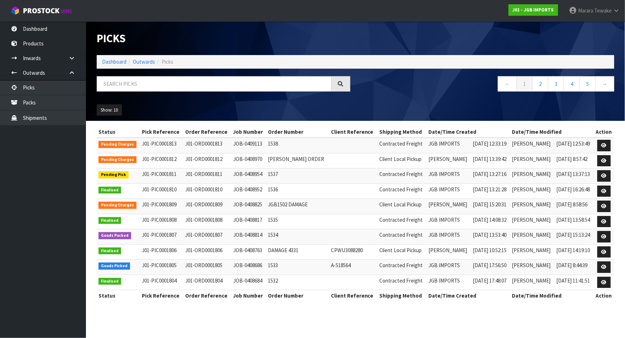
click at [45, 160] on ul "Dashboard Products Categories Serial Numbers Kitsets Packagings Inwards Purchas…" at bounding box center [43, 179] width 86 height 317
click at [449, 102] on div "Show: 10 5 10 25 50" at bounding box center [355, 110] width 528 height 22
click at [74, 190] on ul "Dashboard Products Categories Serial Numbers Kitsets Packagings Inwards Purchas…" at bounding box center [43, 179] width 86 height 317
click at [65, 93] on link "Picks" at bounding box center [43, 87] width 86 height 15
click at [71, 87] on link "Picks" at bounding box center [43, 87] width 86 height 15
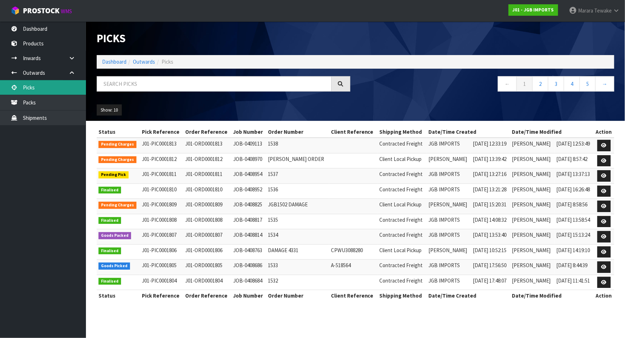
click at [71, 87] on link "Picks" at bounding box center [43, 87] width 86 height 15
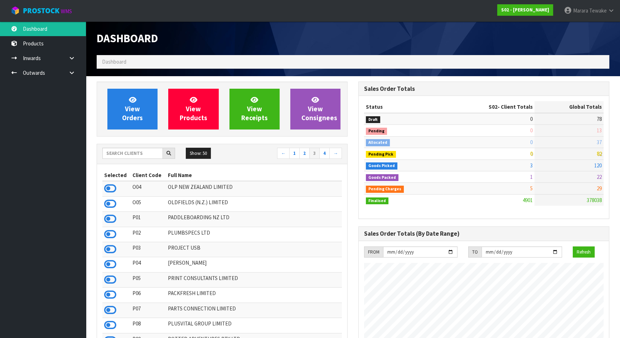
scroll to position [541, 261]
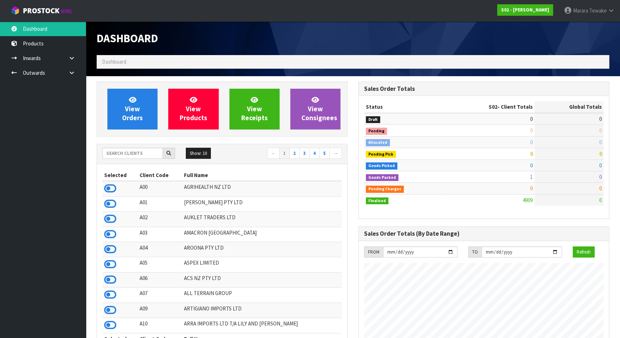
scroll to position [541, 261]
click at [132, 151] on input "text" at bounding box center [132, 153] width 61 height 11
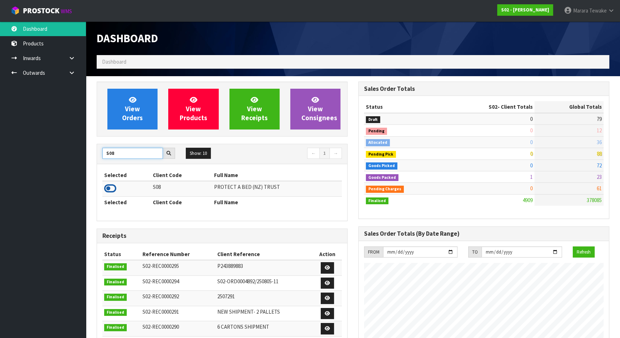
type input "S08"
click at [112, 191] on icon at bounding box center [110, 188] width 12 height 11
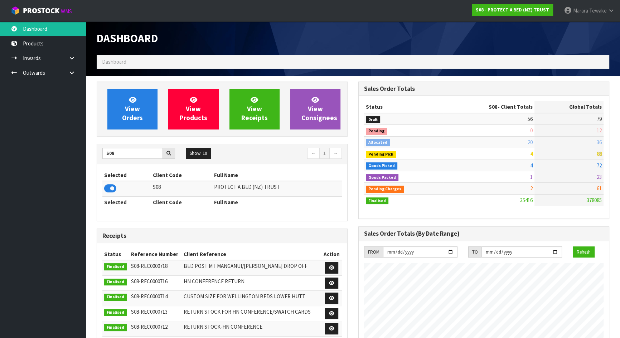
scroll to position [557, 261]
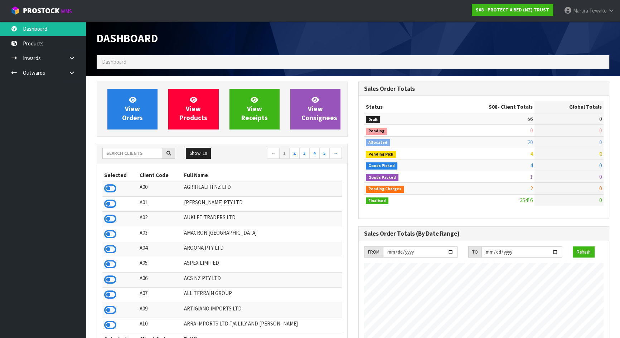
scroll to position [541, 261]
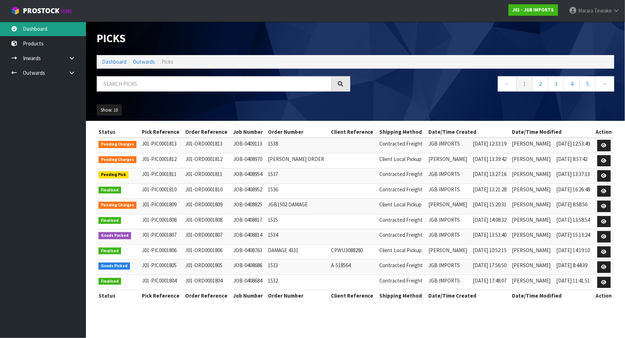
click at [54, 27] on link "Dashboard" at bounding box center [43, 28] width 86 height 15
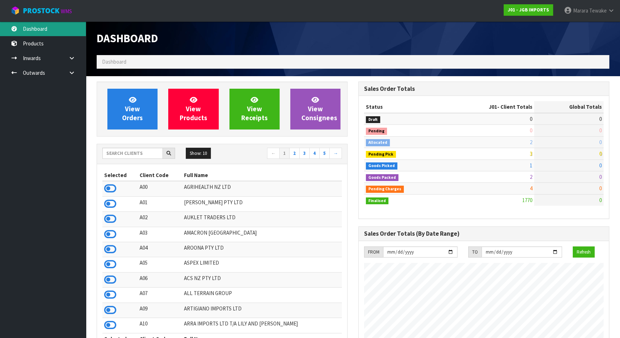
scroll to position [541, 261]
click at [110, 191] on icon at bounding box center [110, 188] width 12 height 11
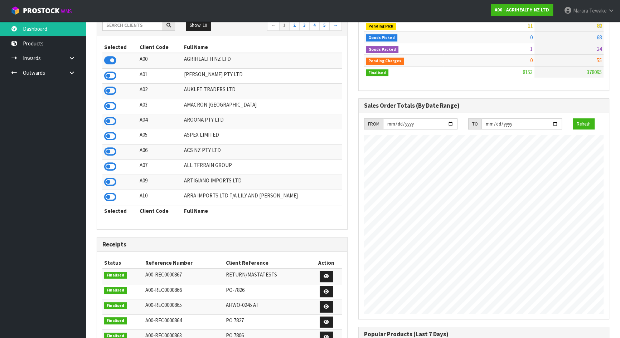
scroll to position [130, 0]
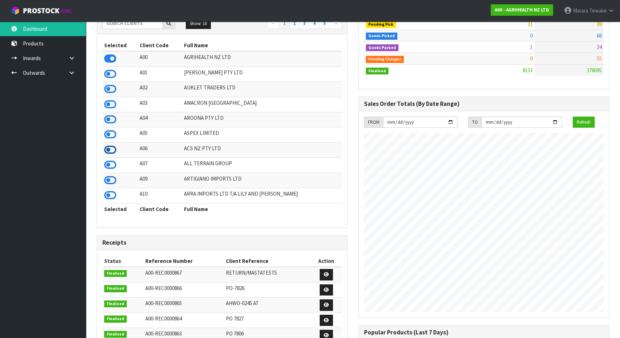
click at [109, 154] on icon at bounding box center [110, 150] width 12 height 11
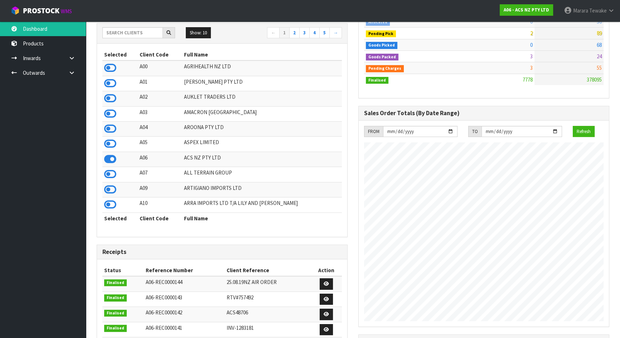
scroll to position [32, 0]
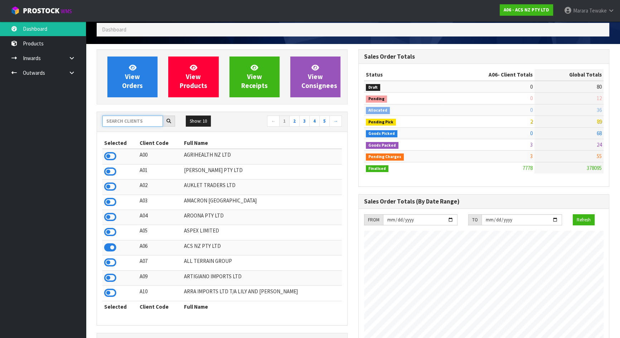
click at [134, 116] on input "text" at bounding box center [132, 121] width 61 height 11
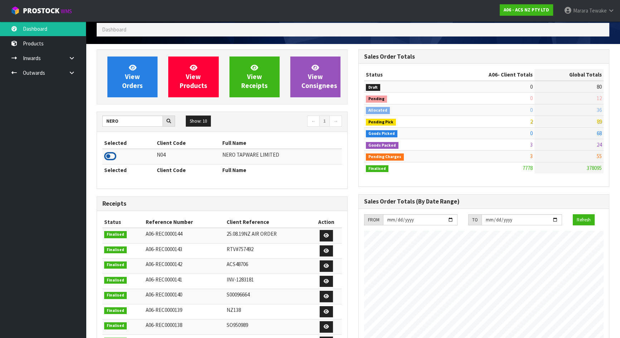
click at [114, 154] on icon at bounding box center [110, 156] width 12 height 11
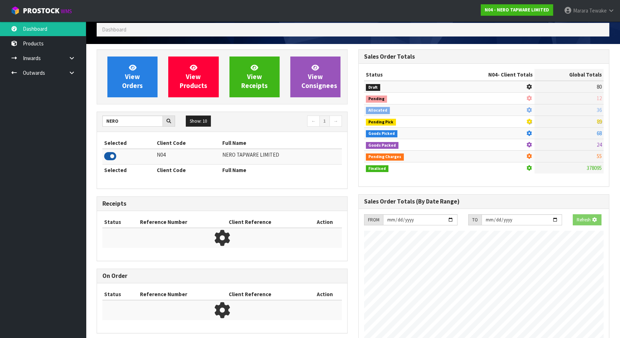
scroll to position [572, 261]
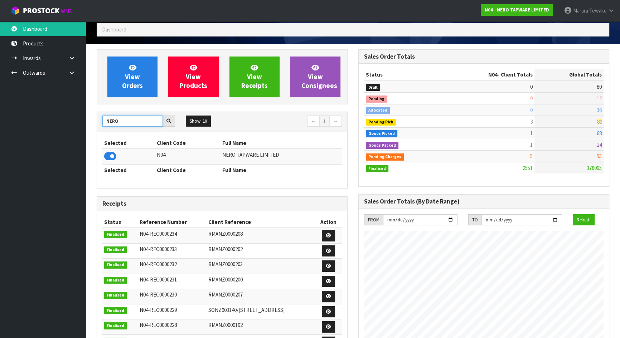
drag, startPoint x: 126, startPoint y: 121, endPoint x: 74, endPoint y: 109, distance: 53.3
click at [76, 110] on body "Toggle navigation ProStock WMS N04 - NERO TAPWARE LIMITED Marara Tewake Logout …" at bounding box center [310, 137] width 620 height 338
type input "NEOGEN"
click at [108, 158] on icon at bounding box center [110, 156] width 12 height 11
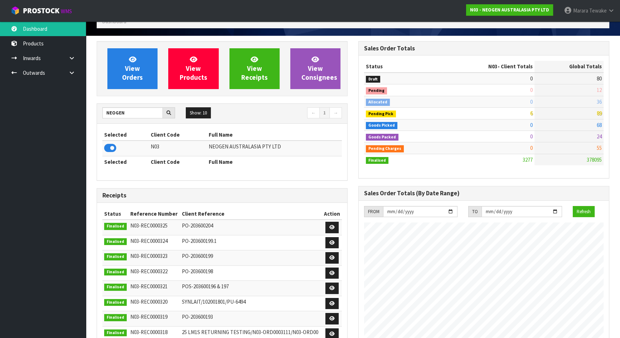
scroll to position [0, 0]
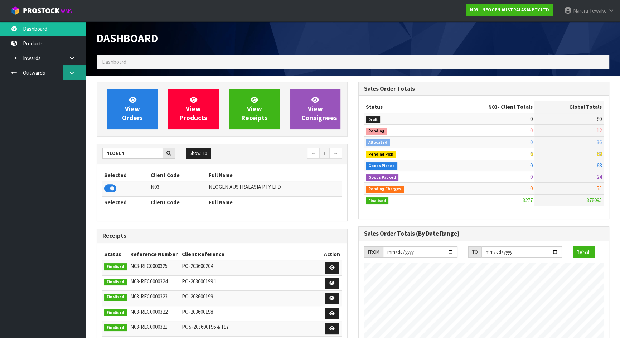
click at [73, 70] on icon at bounding box center [71, 72] width 7 height 5
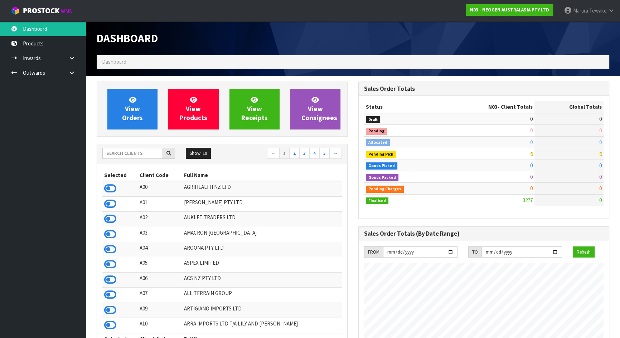
scroll to position [557, 261]
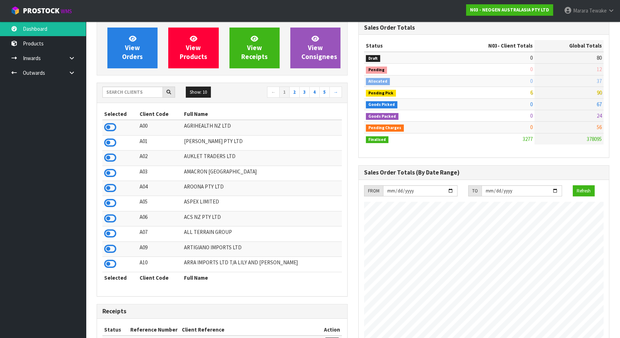
scroll to position [32, 0]
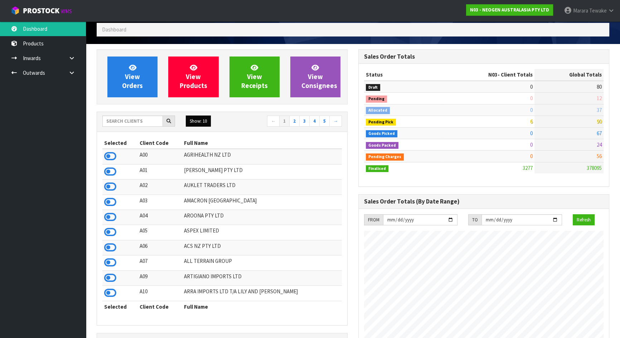
drag, startPoint x: 199, startPoint y: 121, endPoint x: 198, endPoint y: 129, distance: 7.5
click at [199, 121] on button "Show: 10" at bounding box center [198, 121] width 25 height 11
click at [197, 163] on link "50" at bounding box center [214, 164] width 57 height 10
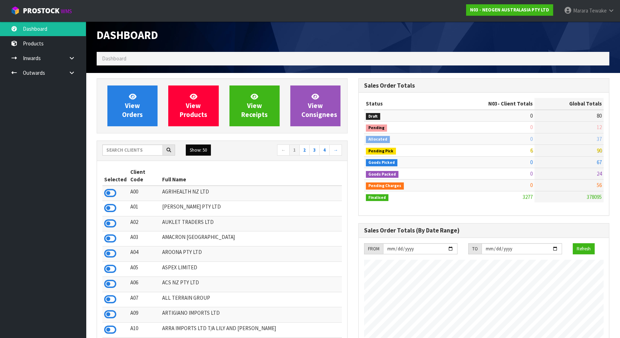
scroll to position [0, 0]
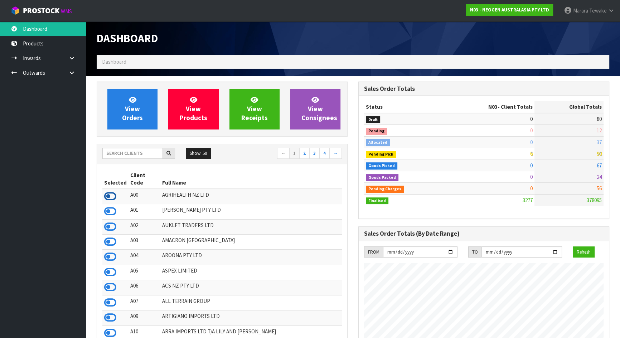
click at [106, 191] on icon at bounding box center [110, 196] width 12 height 11
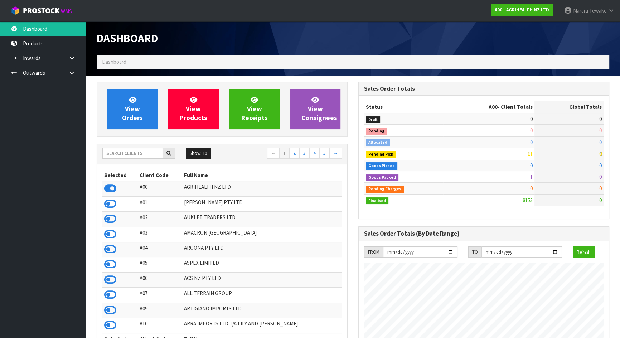
scroll to position [541, 261]
click at [112, 151] on input "text" at bounding box center [132, 153] width 61 height 11
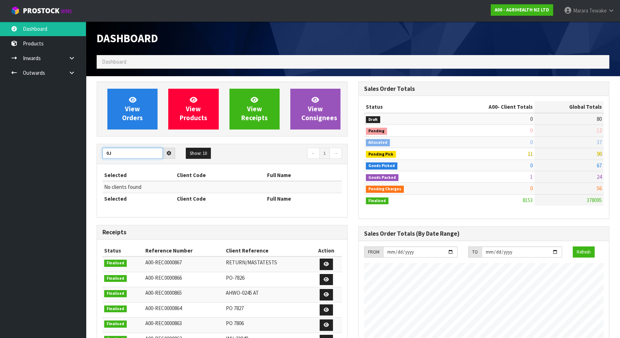
type input "0"
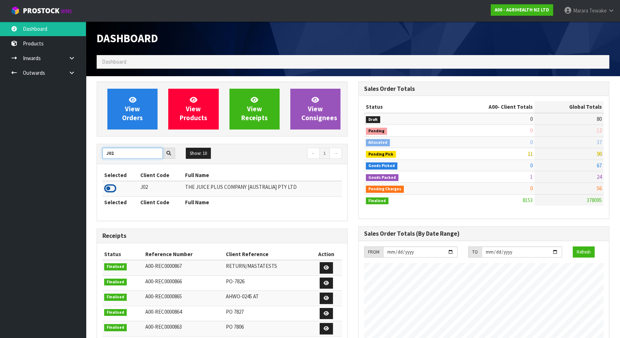
type input "J02"
click at [111, 188] on icon at bounding box center [110, 188] width 12 height 11
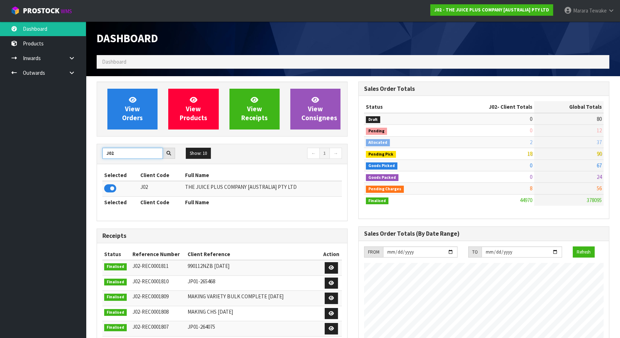
drag, startPoint x: 111, startPoint y: 150, endPoint x: 105, endPoint y: 148, distance: 6.8
click at [105, 148] on input "J02" at bounding box center [132, 153] width 61 height 11
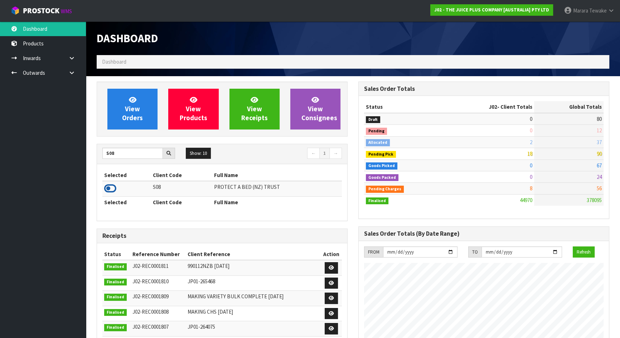
click at [111, 190] on icon at bounding box center [110, 188] width 12 height 11
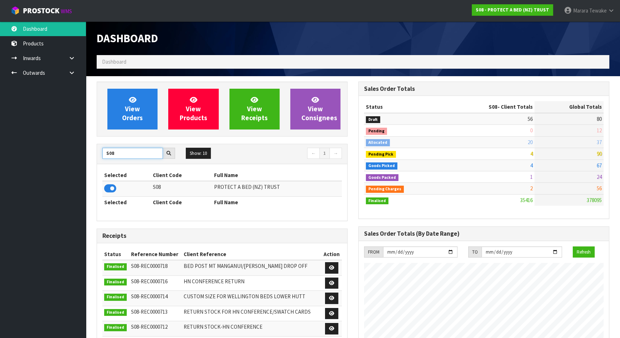
drag, startPoint x: 115, startPoint y: 158, endPoint x: 62, endPoint y: 149, distance: 54.0
click at [81, 155] on body "Toggle navigation ProStock WMS S08 - PROTECT A BED (NZ) TRUST Marara Tewake Log…" at bounding box center [310, 169] width 620 height 338
click at [110, 189] on icon at bounding box center [110, 188] width 12 height 11
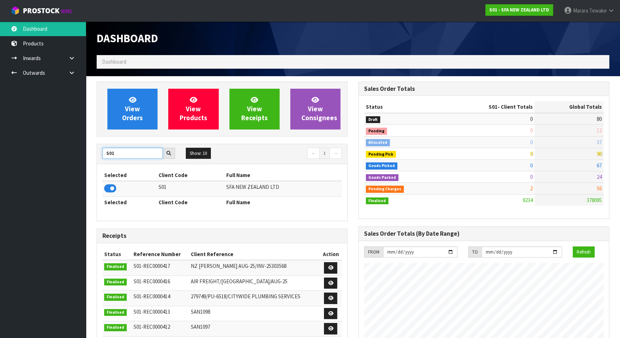
drag, startPoint x: 118, startPoint y: 152, endPoint x: 68, endPoint y: 136, distance: 52.9
click at [92, 145] on div "View Orders View Products View Receipts View Consignees S01 Show: 10 5 10 25 50…" at bounding box center [222, 291] width 262 height 419
click at [115, 191] on icon at bounding box center [110, 188] width 12 height 11
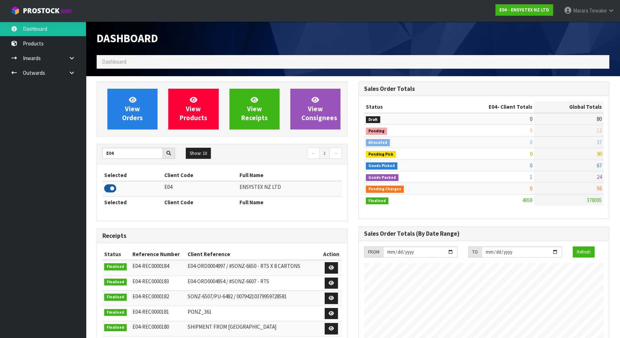
scroll to position [557, 261]
drag, startPoint x: 122, startPoint y: 151, endPoint x: 62, endPoint y: 129, distance: 64.3
click at [81, 139] on body "Toggle navigation ProStock WMS E04 - ENSYSTEX NZ LTD Marara Tewake Logout Dashb…" at bounding box center [310, 169] width 620 height 338
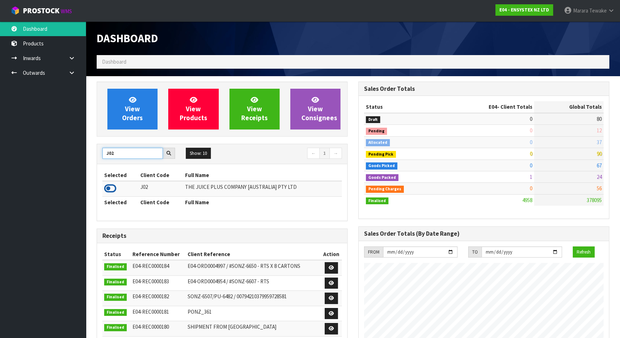
type input "J02"
click at [111, 189] on icon at bounding box center [110, 188] width 12 height 11
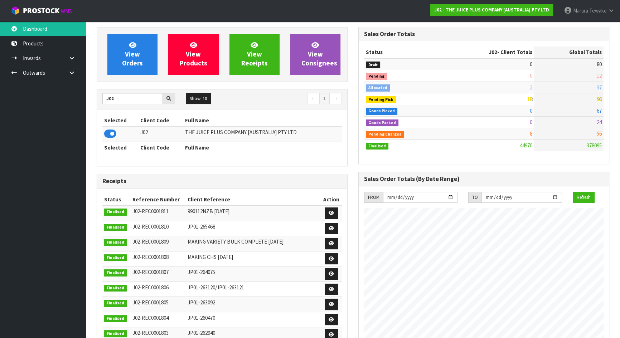
scroll to position [65, 0]
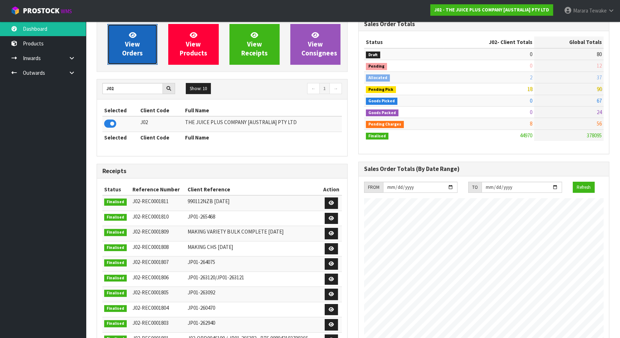
click at [124, 45] on link "View Orders" at bounding box center [132, 44] width 50 height 41
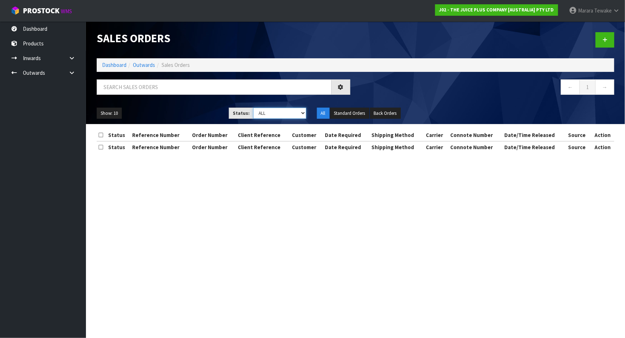
click at [302, 114] on select "Draft Pending Allocated Pending Pick Goods Picked Goods Packed Pending Charges …" at bounding box center [279, 113] width 53 height 11
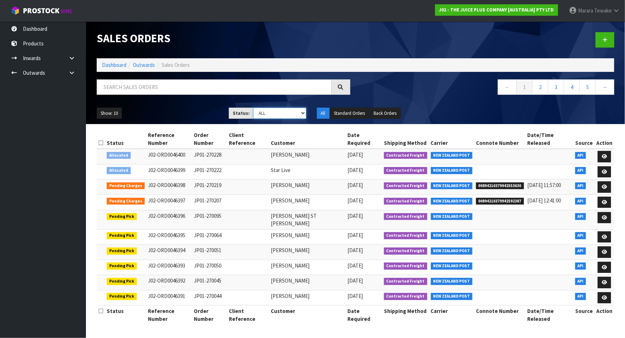
select select "string:6"
click at [253, 108] on select "Draft Pending Allocated Pending Pick Goods Picked Goods Packed Pending Charges …" at bounding box center [279, 113] width 53 height 11
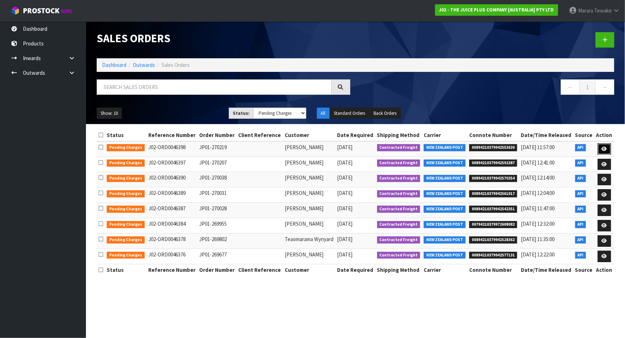
click at [605, 148] on icon at bounding box center [604, 149] width 5 height 5
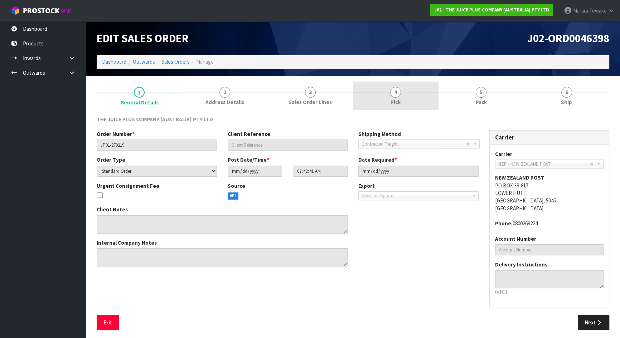
click at [415, 97] on link "4 Pick" at bounding box center [396, 96] width 86 height 28
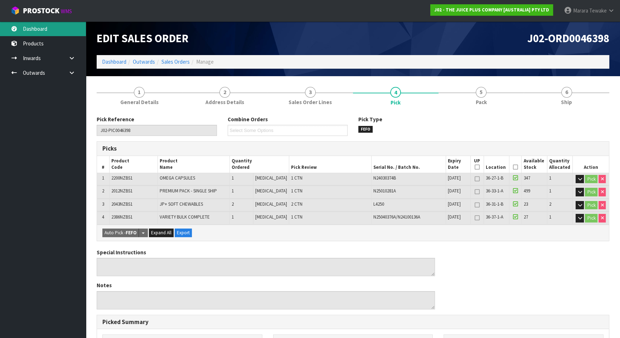
click at [62, 26] on link "Dashboard" at bounding box center [43, 28] width 86 height 15
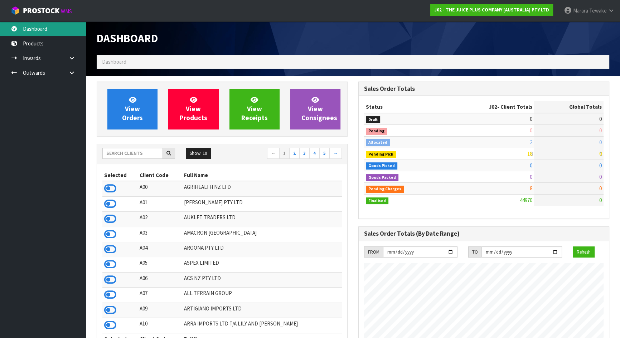
scroll to position [541, 261]
click at [108, 153] on input "text" at bounding box center [132, 153] width 61 height 11
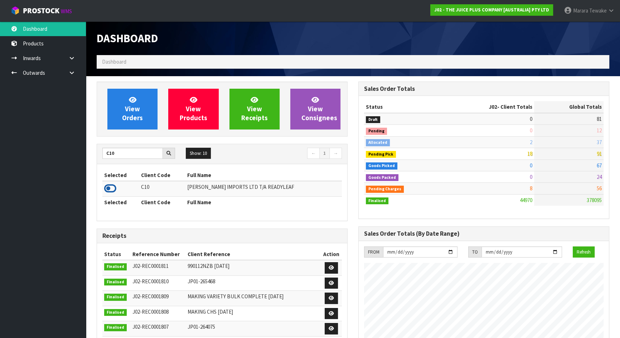
click at [108, 190] on icon at bounding box center [110, 188] width 12 height 11
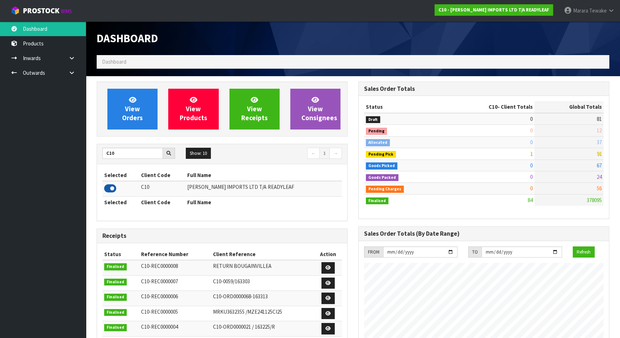
scroll to position [495, 261]
drag, startPoint x: 125, startPoint y: 153, endPoint x: 70, endPoint y: 156, distance: 55.2
click at [79, 158] on body "Toggle navigation ProStock WMS C10 - CANNON IMPORTS LTD T/A READYLEAF Marara Te…" at bounding box center [310, 169] width 620 height 338
type input "K01"
click at [110, 189] on icon at bounding box center [110, 188] width 12 height 11
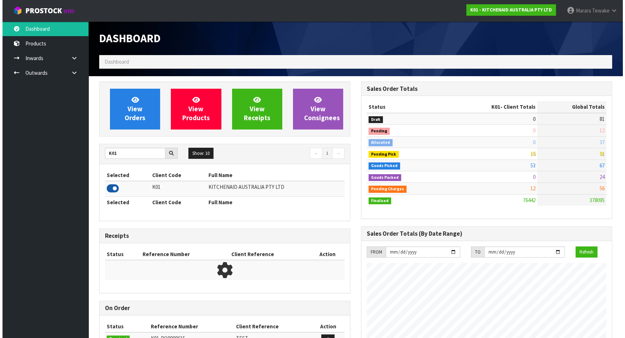
scroll to position [541, 261]
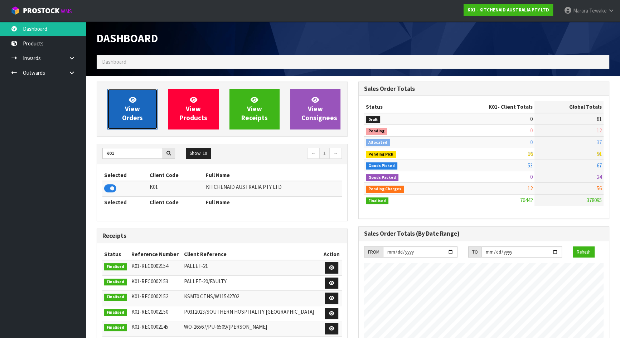
click at [122, 105] on link "View Orders" at bounding box center [132, 109] width 50 height 41
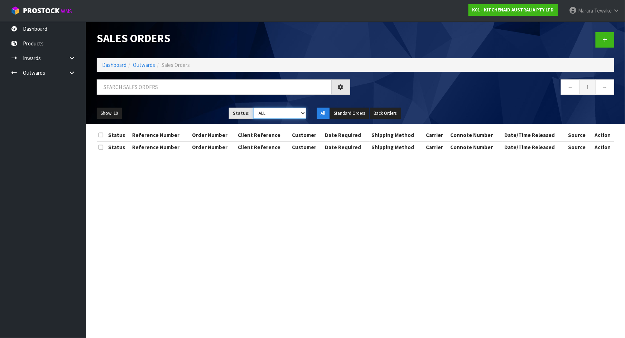
click at [300, 116] on select "Draft Pending Allocated Pending Pick Goods Picked Goods Packed Pending Charges …" at bounding box center [279, 113] width 53 height 11
click at [253, 108] on select "Draft Pending Allocated Pending Pick Goods Picked Goods Packed Pending Charges …" at bounding box center [279, 113] width 53 height 11
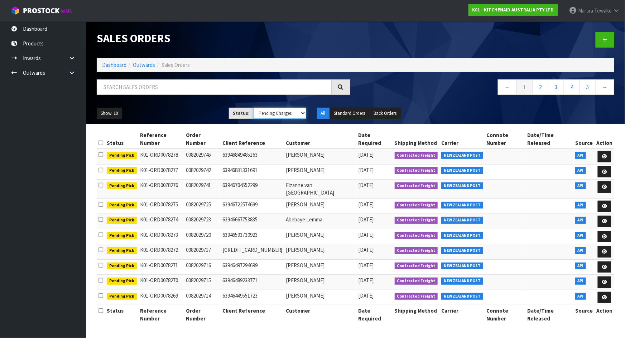
click at [302, 114] on select "Draft Pending Allocated Pending Pick Goods Picked Goods Packed Pending Charges …" at bounding box center [279, 113] width 53 height 11
click at [253, 108] on select "Draft Pending Allocated Pending Pick Goods Picked Goods Packed Pending Charges …" at bounding box center [279, 113] width 53 height 11
click at [303, 112] on select "Draft Pending Allocated Pending Pick Goods Picked Goods Packed Pending Charges …" at bounding box center [279, 113] width 53 height 11
select select "string:3"
click at [253, 108] on select "Draft Pending Allocated Pending Pick Goods Picked Goods Packed Pending Charges …" at bounding box center [279, 113] width 53 height 11
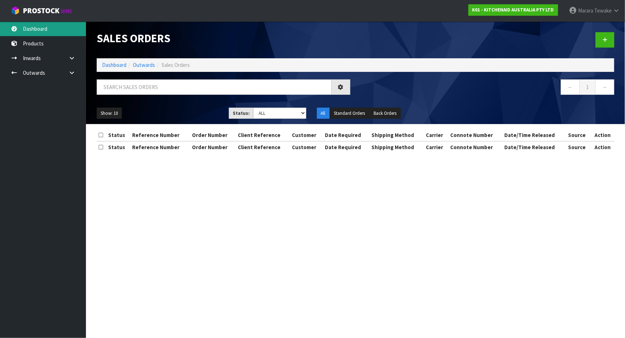
click at [58, 26] on link "Dashboard" at bounding box center [43, 28] width 86 height 15
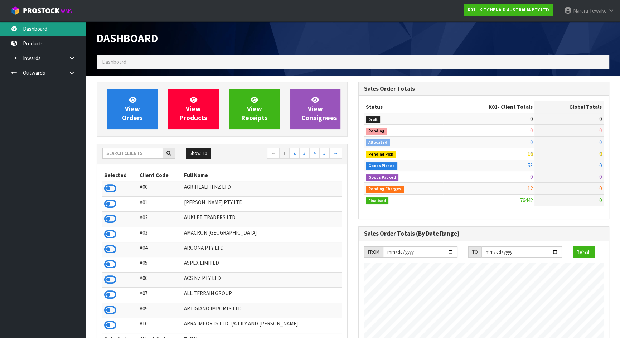
scroll to position [541, 261]
